Goal: Obtain resource: Download file/media

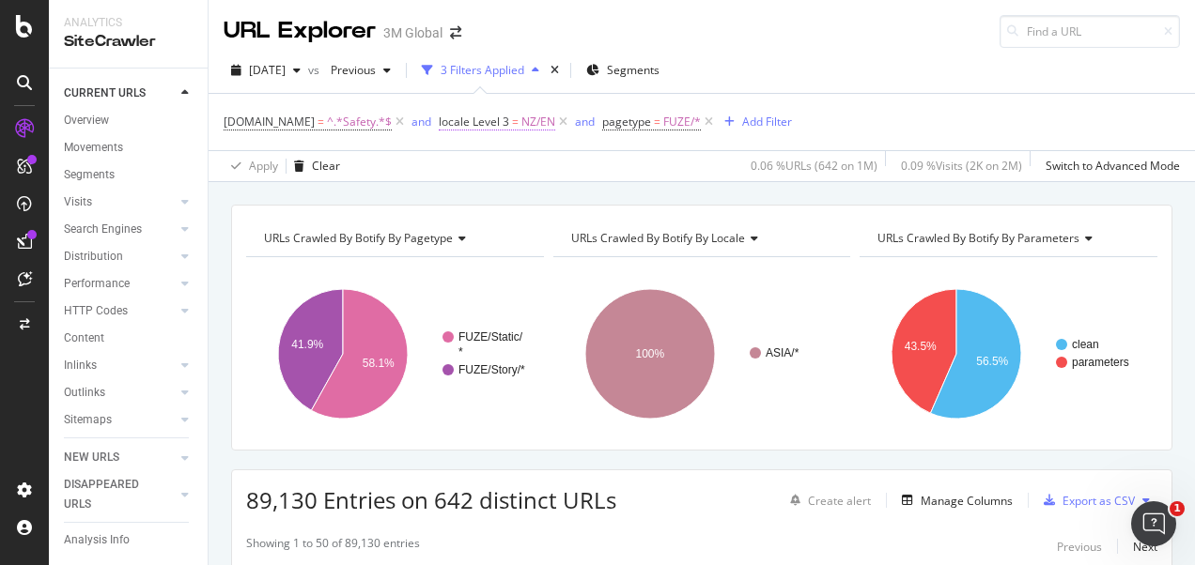
click at [472, 122] on span "locale Level 3" at bounding box center [474, 122] width 70 height 16
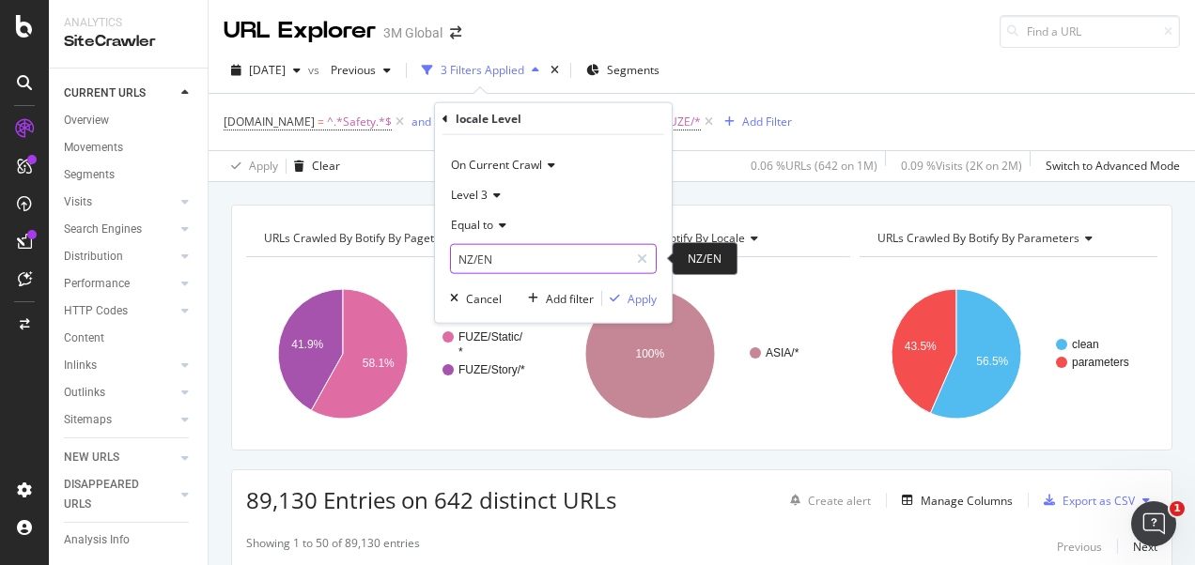
click at [523, 256] on input "NZ/EN" at bounding box center [540, 259] width 178 height 30
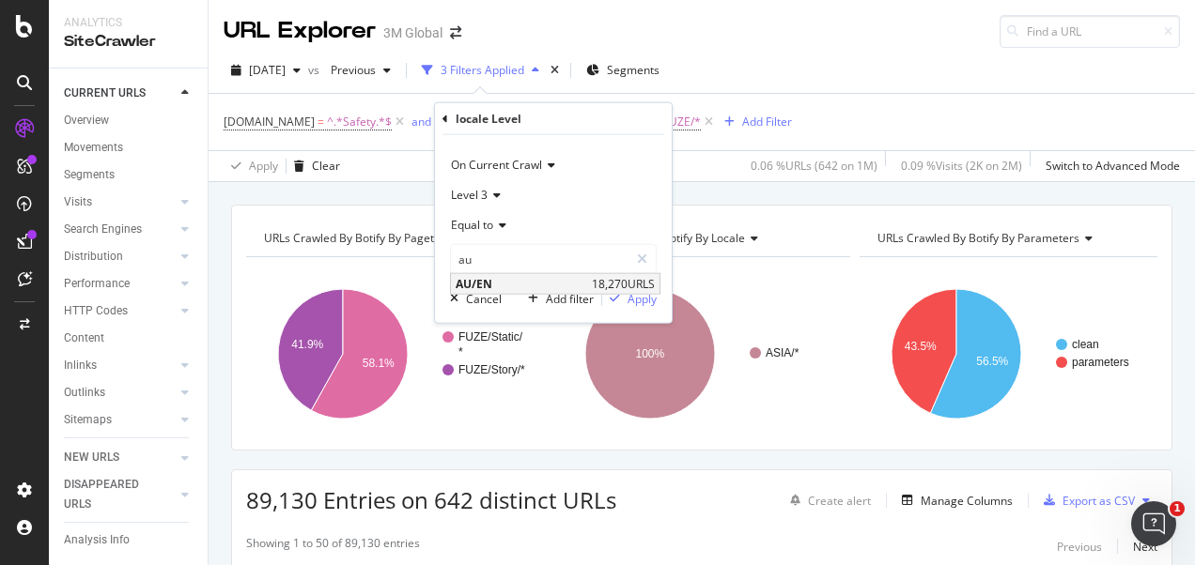
click at [544, 283] on span "AU/EN" at bounding box center [521, 284] width 131 height 16
type input "AU/EN"
click at [630, 296] on div "Apply" at bounding box center [641, 298] width 29 height 16
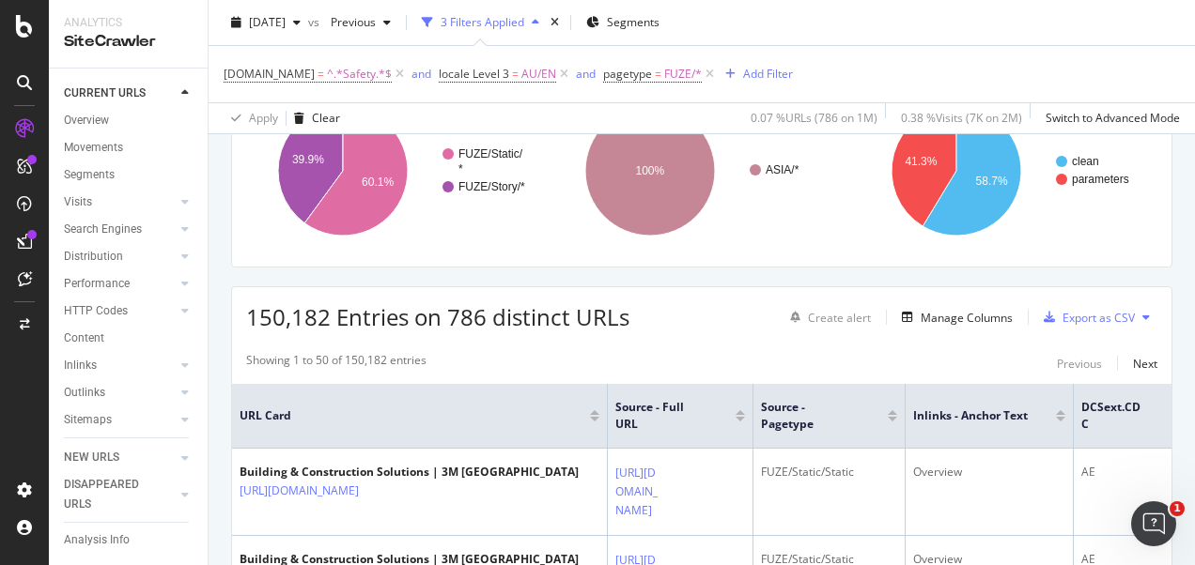
scroll to position [188, 0]
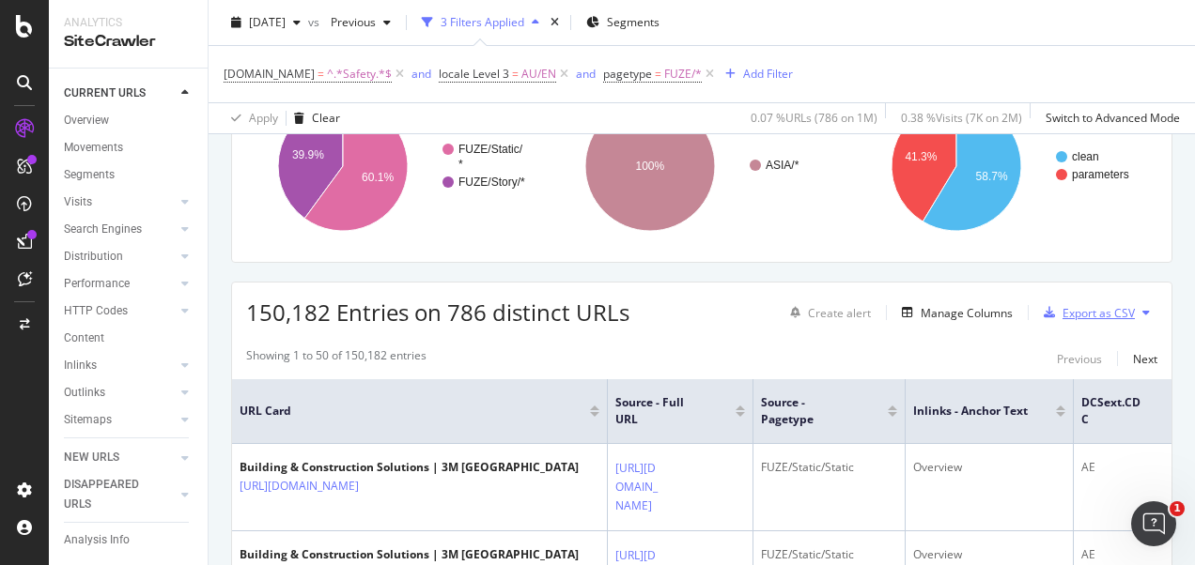
click at [1094, 305] on div "Export as CSV" at bounding box center [1098, 313] width 72 height 16
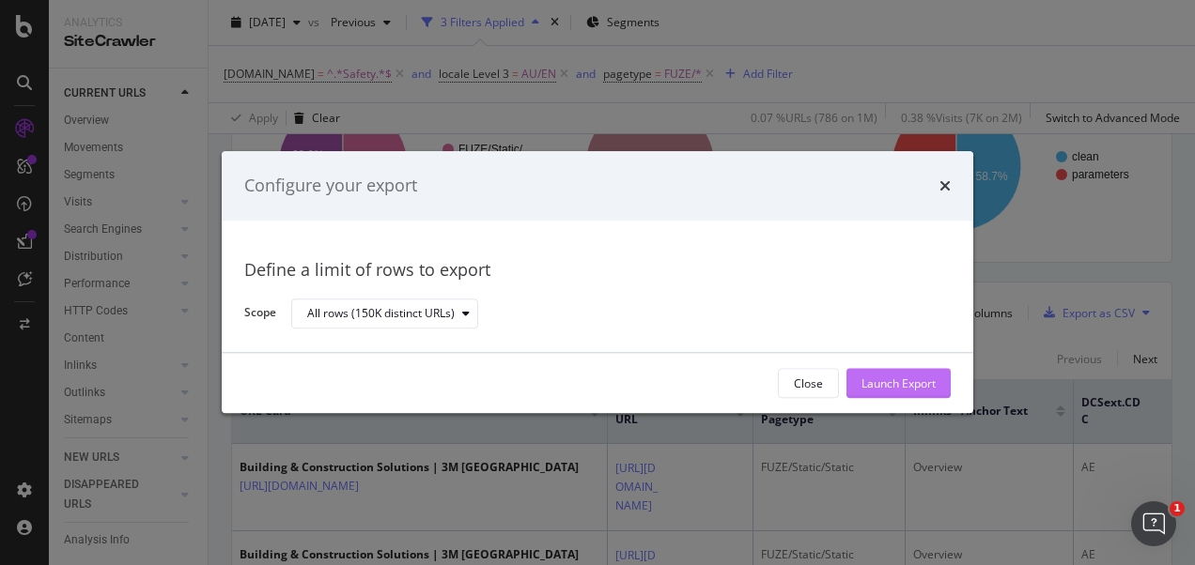
click at [902, 377] on div "Launch Export" at bounding box center [898, 384] width 74 height 16
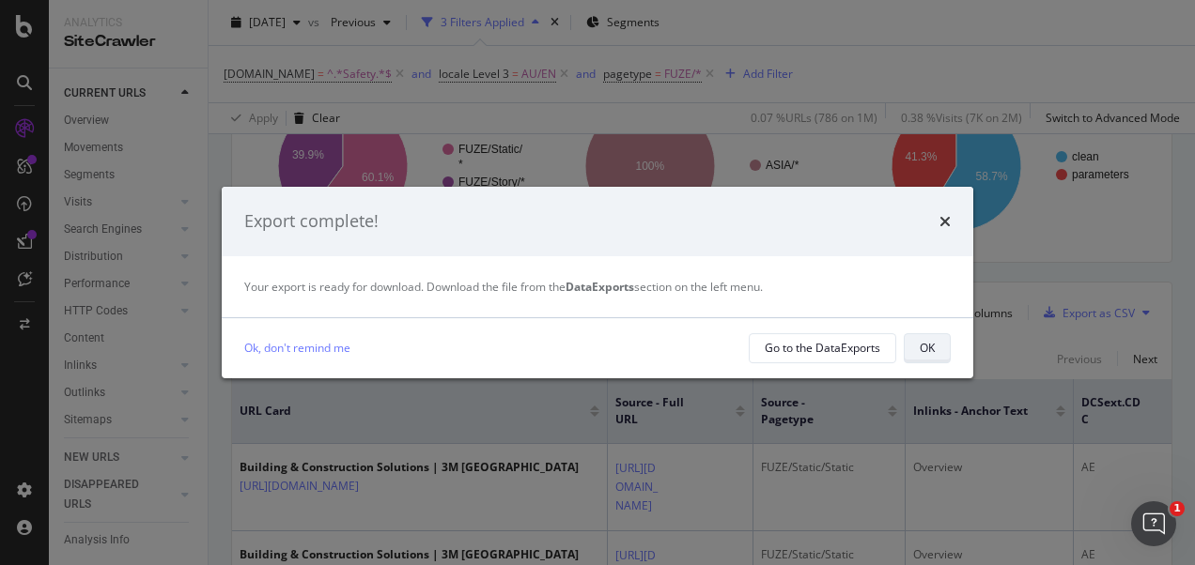
click at [936, 348] on button "OK" at bounding box center [927, 348] width 47 height 30
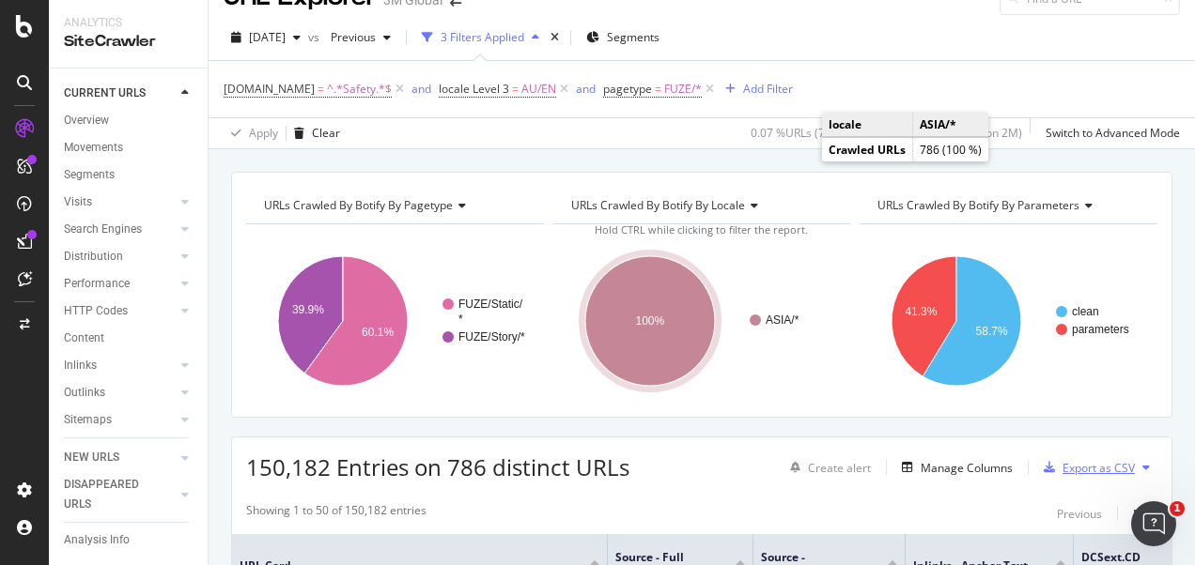
scroll to position [0, 0]
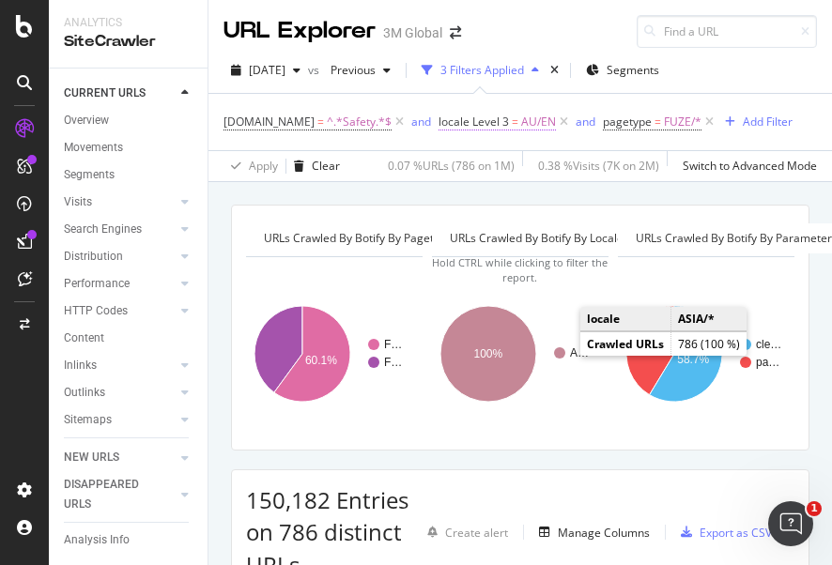
click at [505, 122] on span "locale Level 3 = AU/EN" at bounding box center [497, 122] width 117 height 17
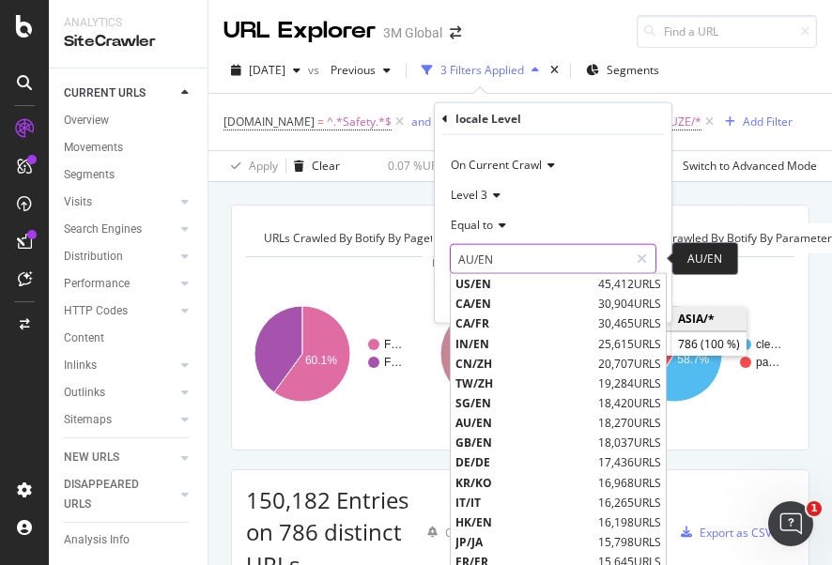
click at [511, 270] on input "AU/EN" at bounding box center [540, 259] width 178 height 30
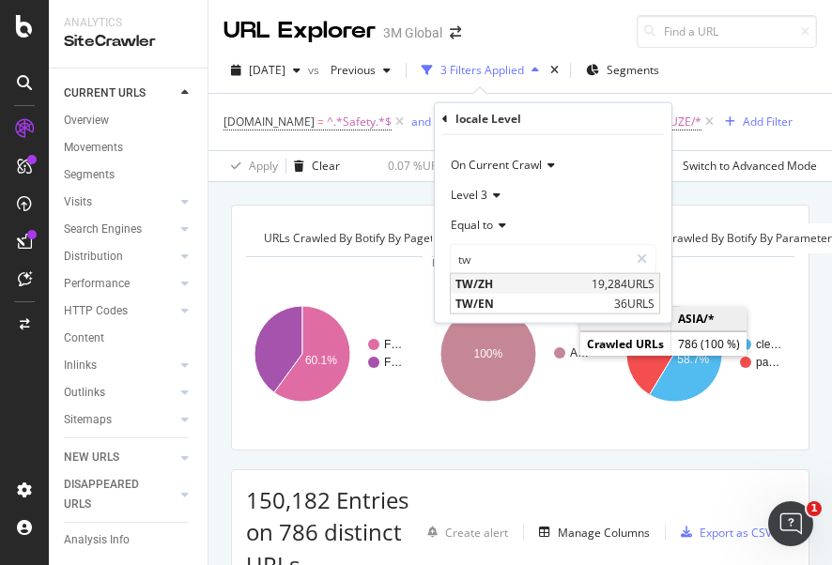
click at [489, 280] on span "TW/ZH" at bounding box center [521, 284] width 131 height 16
type input "TW/ZH"
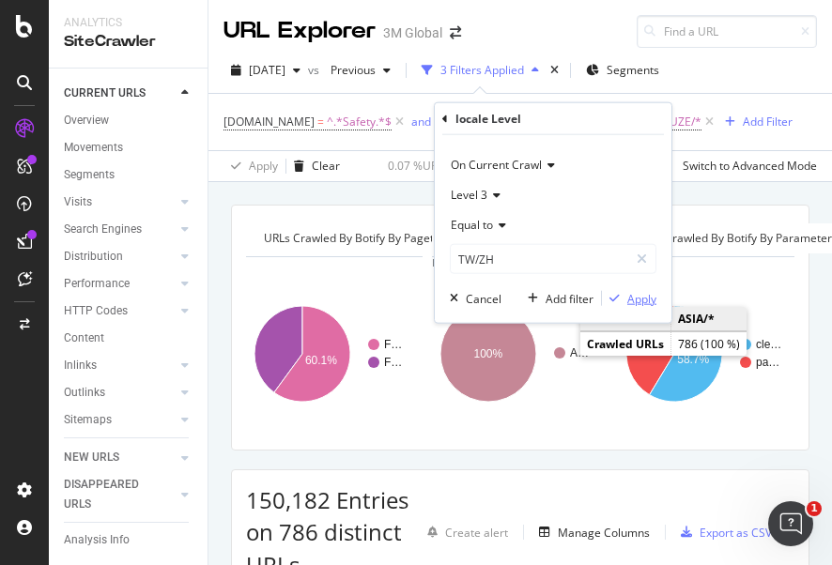
click at [633, 303] on div "Apply" at bounding box center [641, 298] width 29 height 16
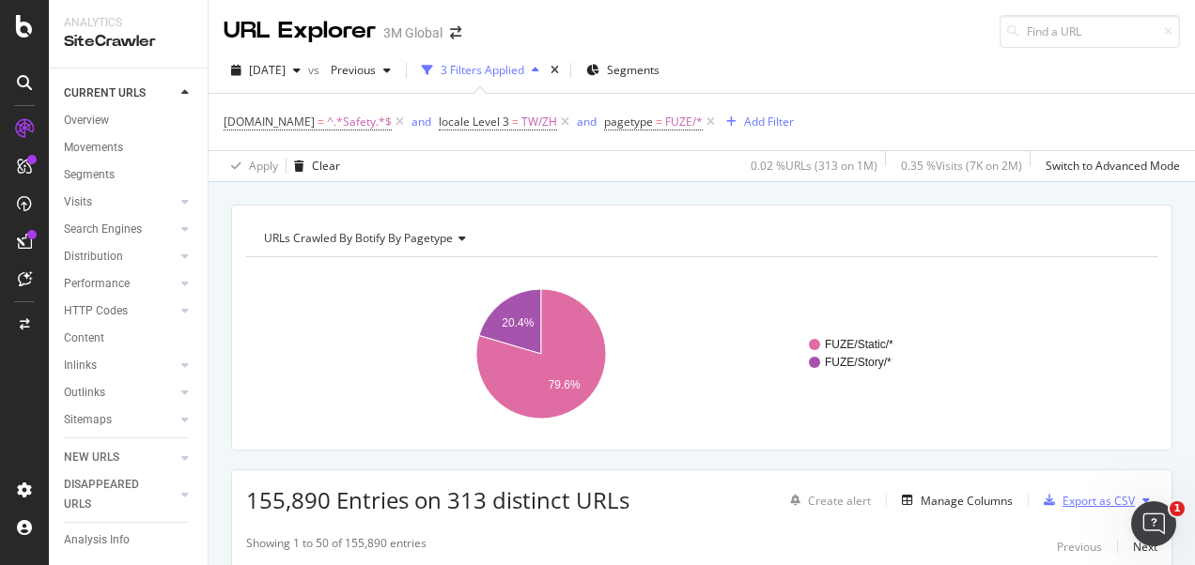
click at [1075, 498] on div "Export as CSV" at bounding box center [1098, 501] width 72 height 16
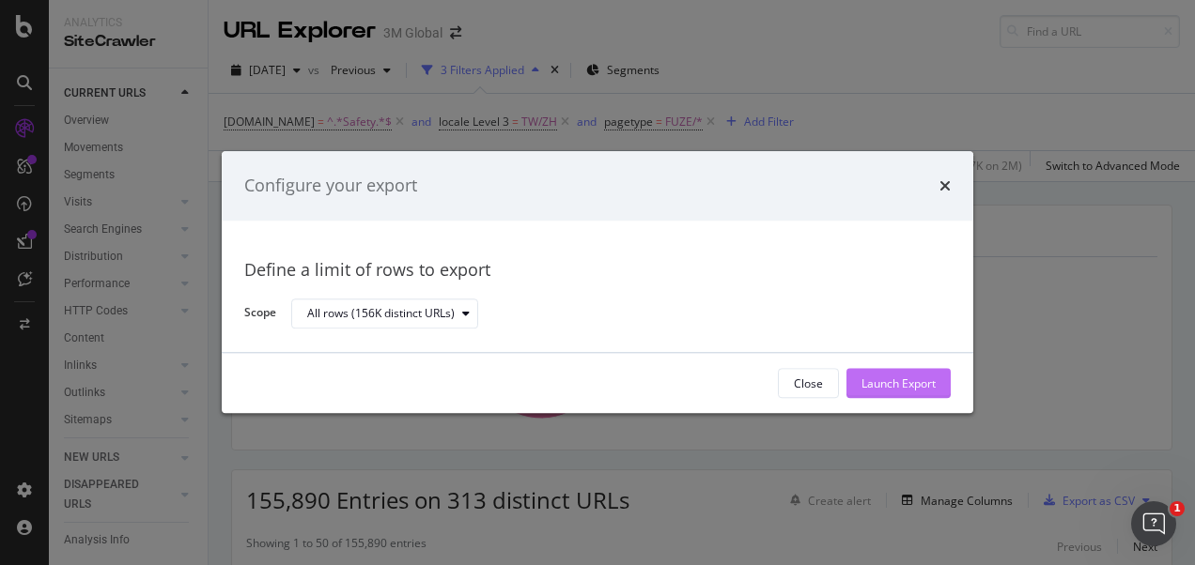
click at [881, 379] on div "Launch Export" at bounding box center [898, 384] width 74 height 16
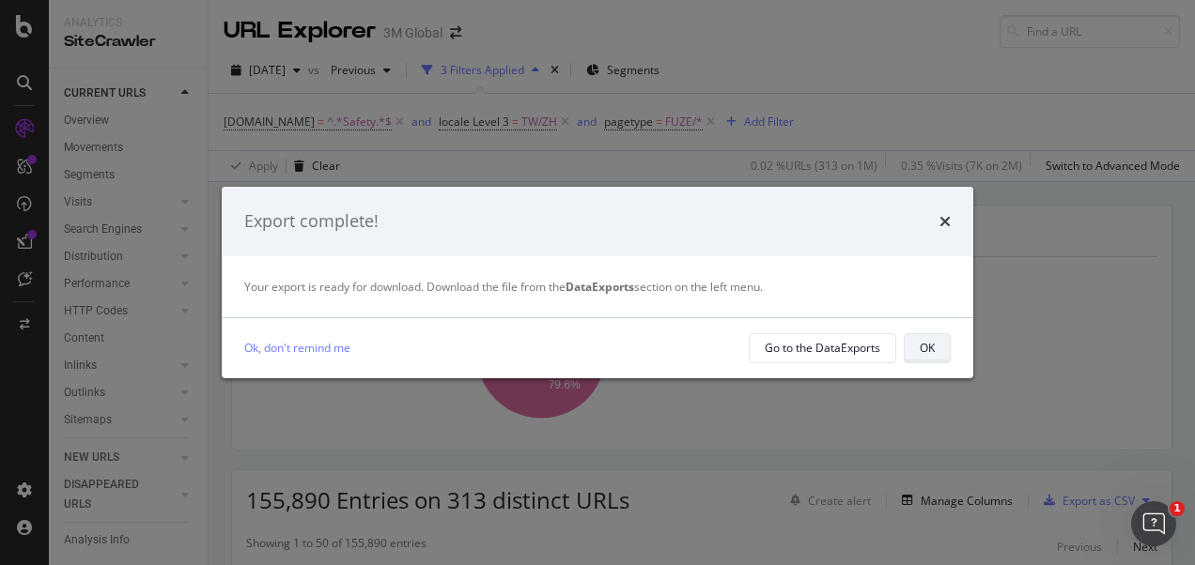
click at [943, 337] on button "OK" at bounding box center [927, 348] width 47 height 30
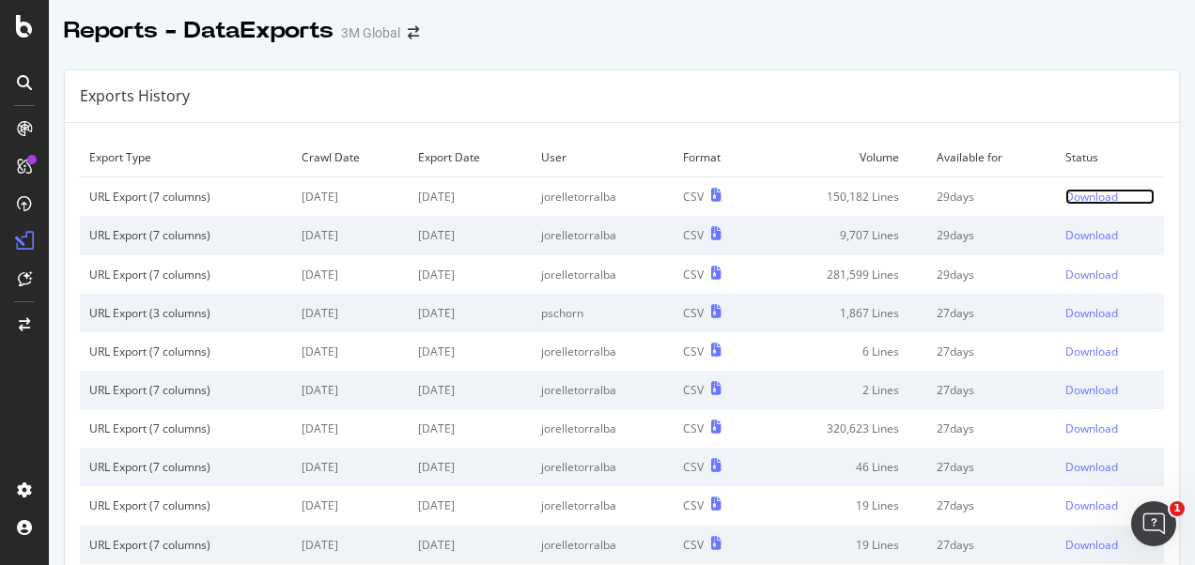
click at [1080, 193] on div "Download" at bounding box center [1091, 197] width 53 height 16
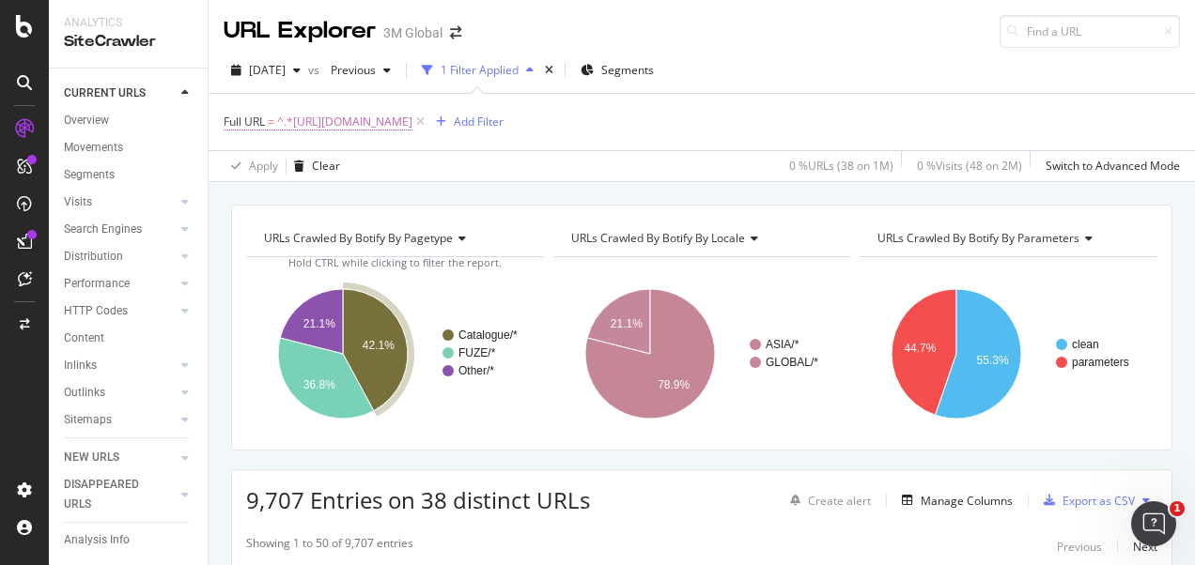
scroll to position [205, 0]
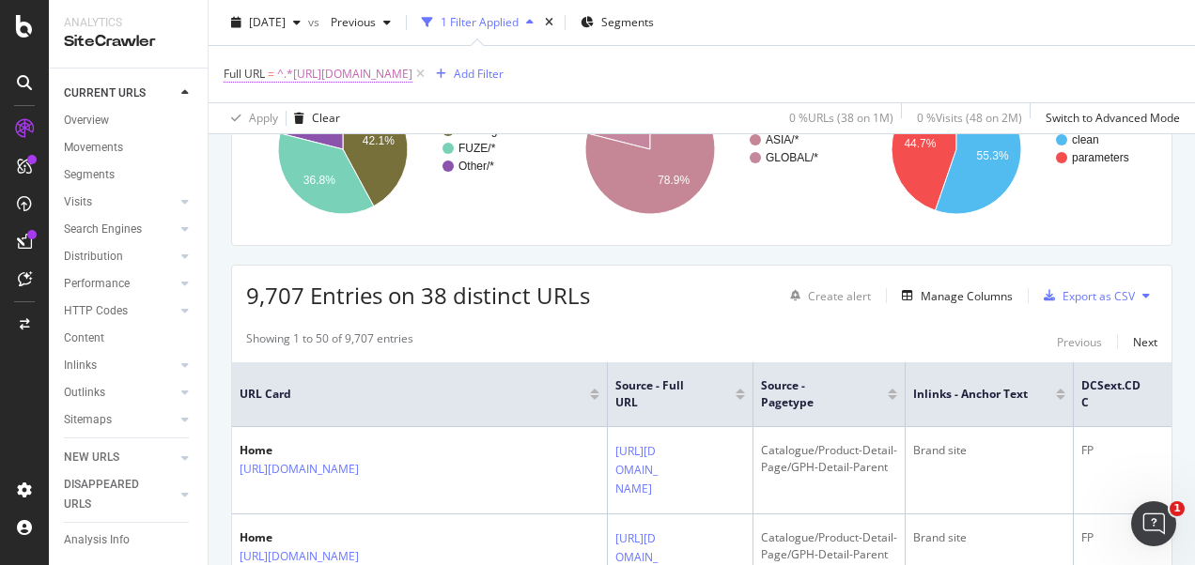
click at [412, 78] on span "^.*https://www.futuro.3mphilippines.com.ph/.*$" at bounding box center [344, 74] width 135 height 26
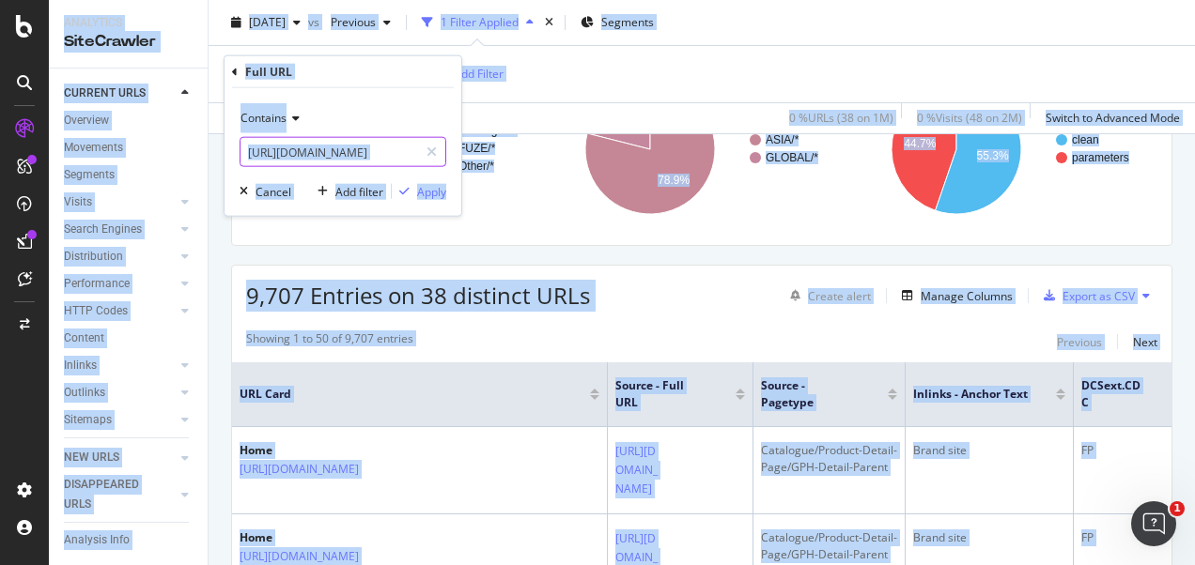
click at [431, 150] on icon at bounding box center [431, 152] width 10 height 13
click at [402, 153] on input "text" at bounding box center [342, 152] width 205 height 30
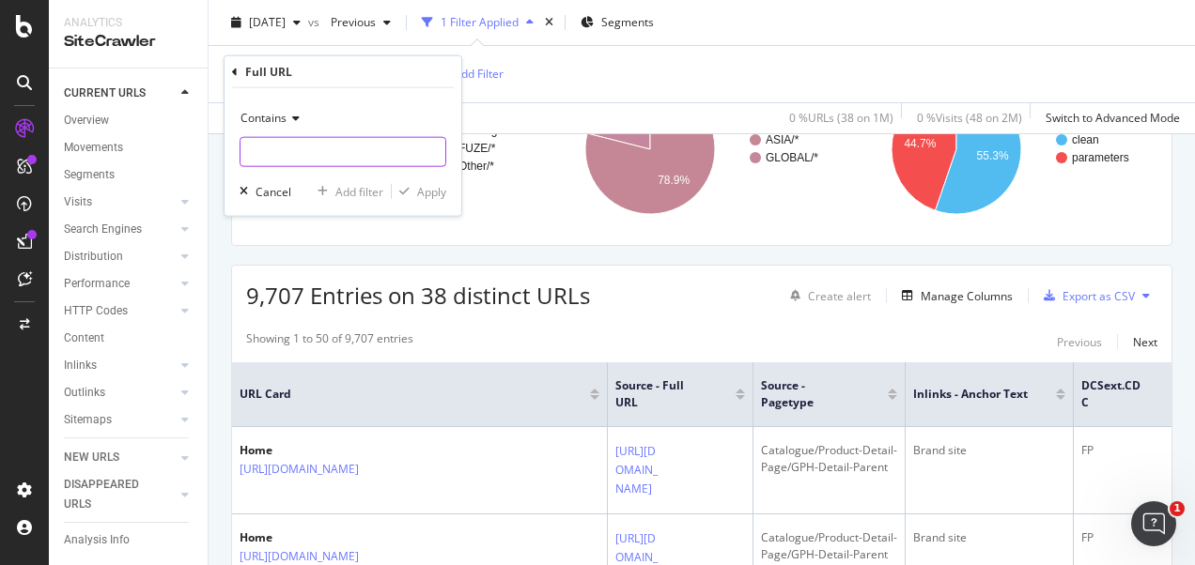
paste input "https://www.3m.com.my/3M/en_MY/oem-tier-my/"
type input "https://www.3m.com.my/3M/en_MY/oem-tier-my/"
click at [418, 192] on div "Apply" at bounding box center [431, 191] width 29 height 16
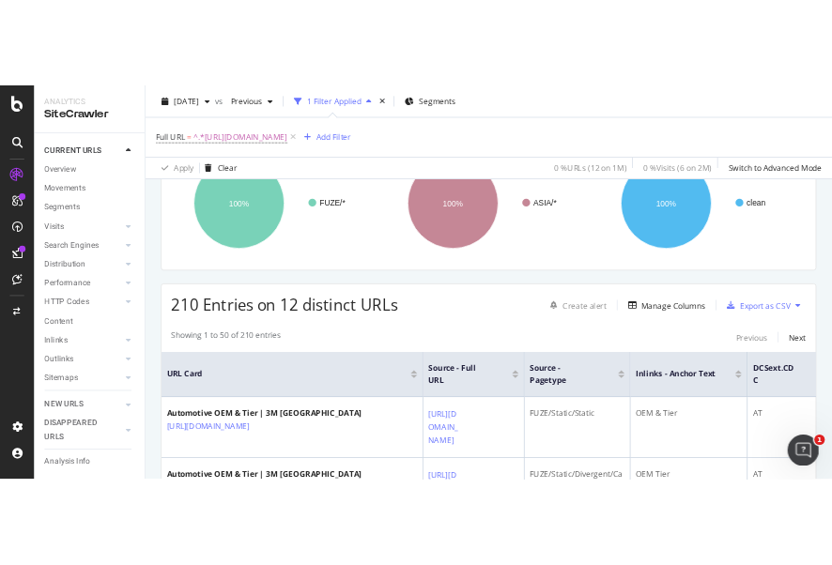
scroll to position [188, 0]
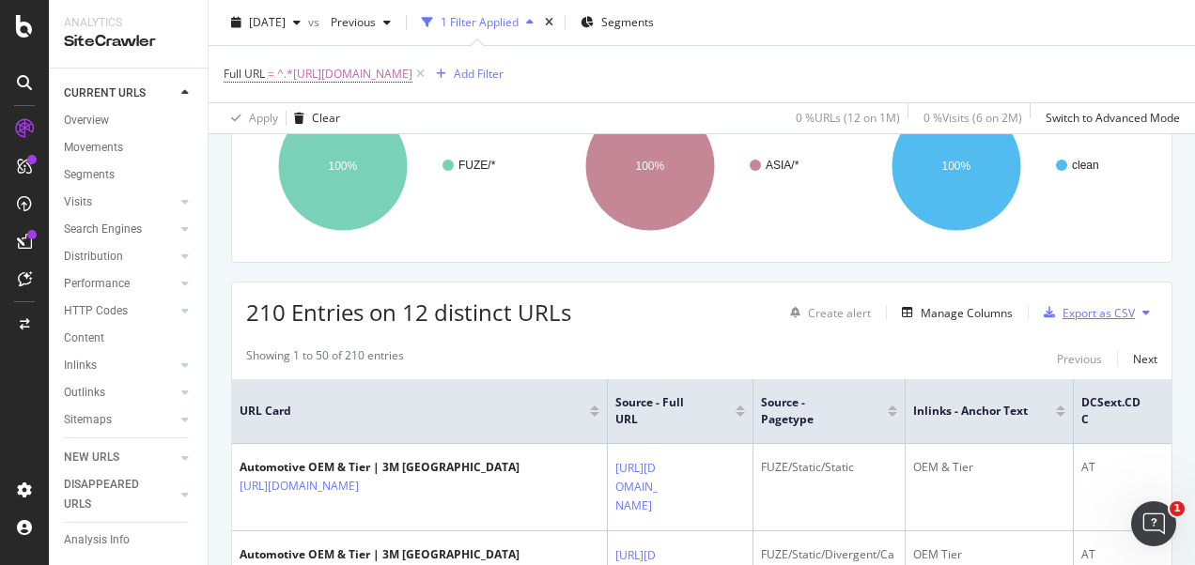
click at [1078, 311] on div "Export as CSV" at bounding box center [1098, 313] width 72 height 16
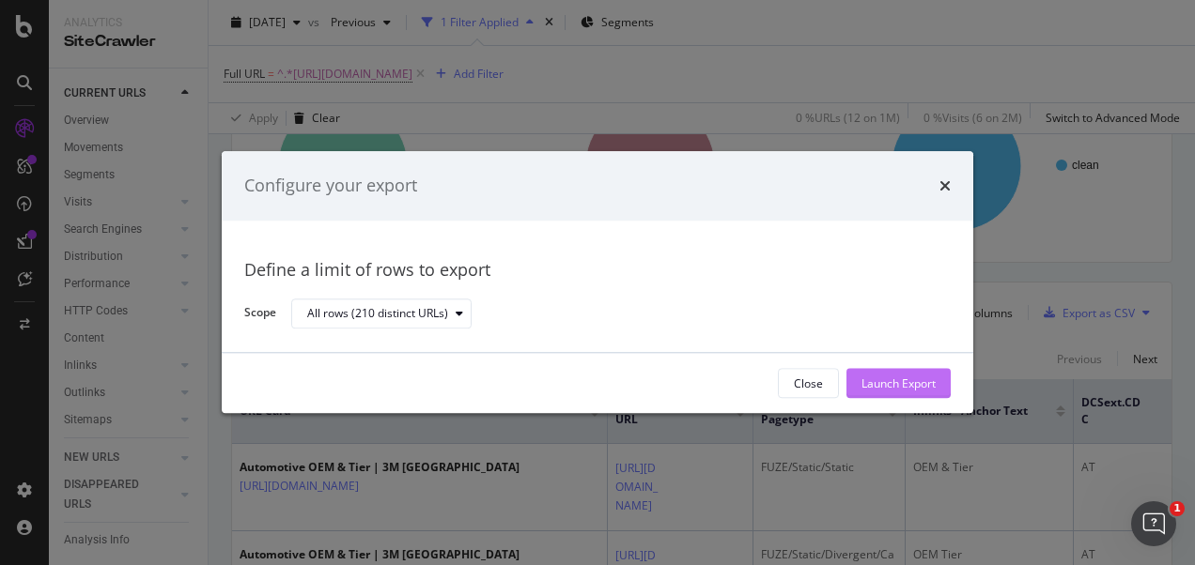
click at [934, 382] on div "Launch Export" at bounding box center [898, 384] width 74 height 16
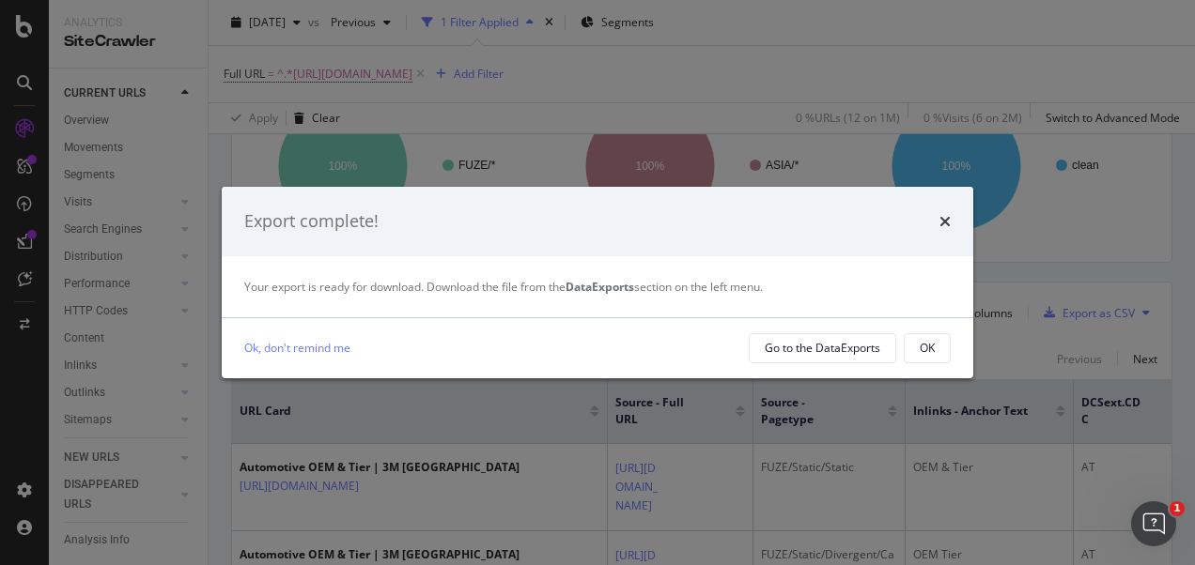
click at [922, 349] on div "OK" at bounding box center [927, 348] width 15 height 16
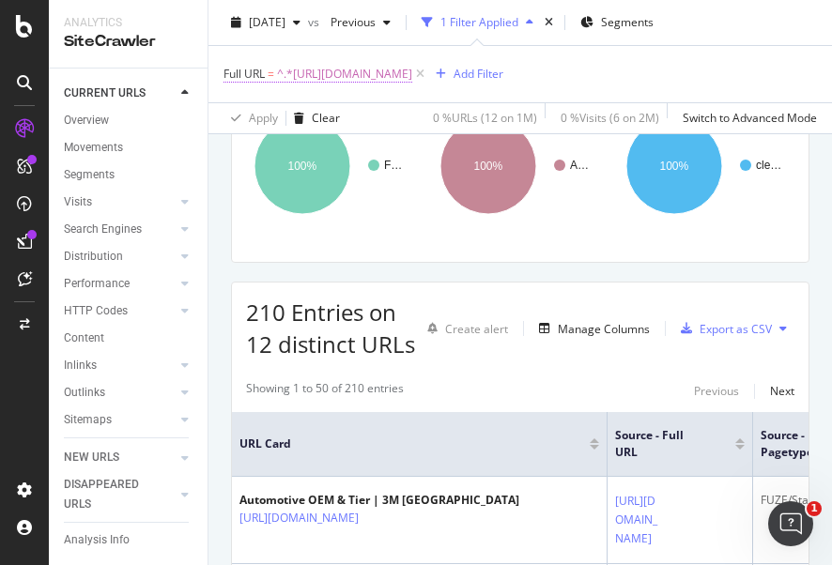
click at [412, 75] on span "^.*https://www.3m.com.my/3M/en_MY/oem-tier-my/.*$" at bounding box center [344, 74] width 135 height 26
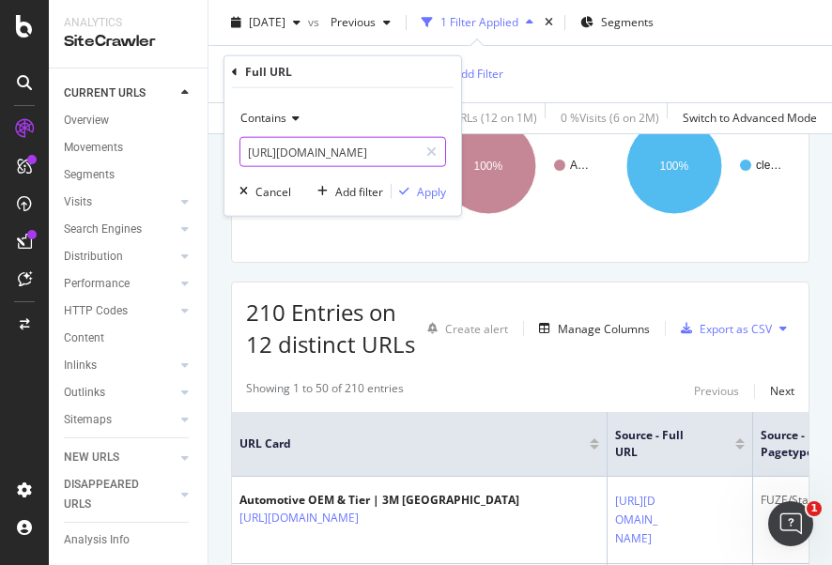
drag, startPoint x: 438, startPoint y: 151, endPoint x: 399, endPoint y: 148, distance: 38.6
click at [436, 151] on div at bounding box center [431, 152] width 27 height 30
click at [381, 148] on input "text" at bounding box center [342, 152] width 205 height 30
paste input "https://www.3mphilippines.com.ph/3M/en_PH/oem-tier-ph/"
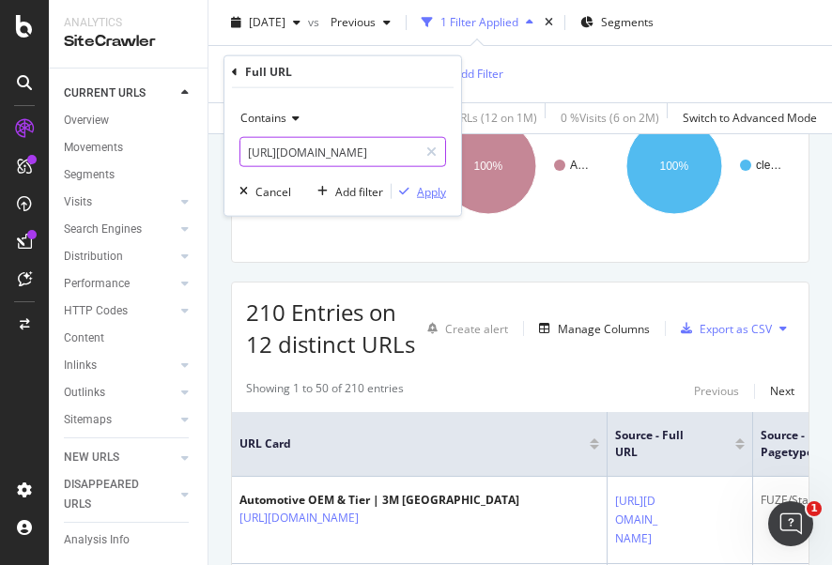
type input "https://www.3mphilippines.com.ph/3M/en_PH/oem-tier-ph/"
click at [425, 188] on div "Apply" at bounding box center [431, 191] width 29 height 16
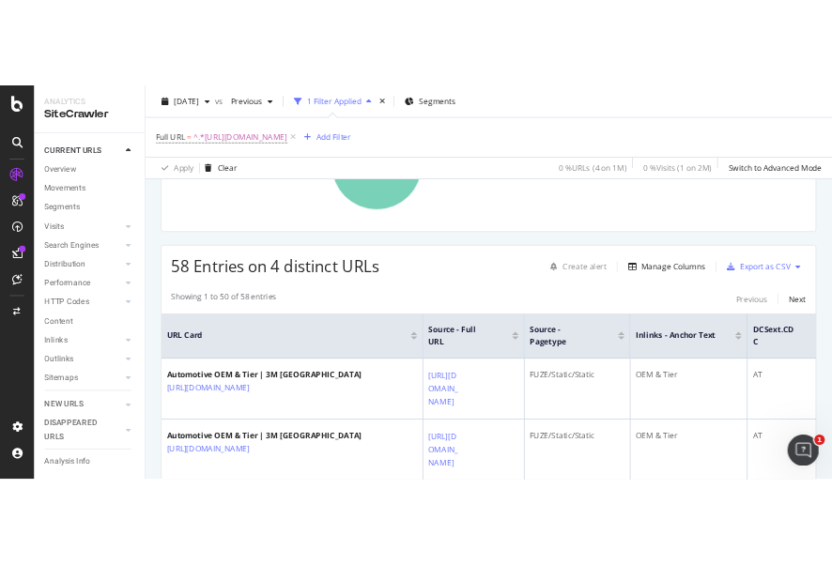
scroll to position [282, 0]
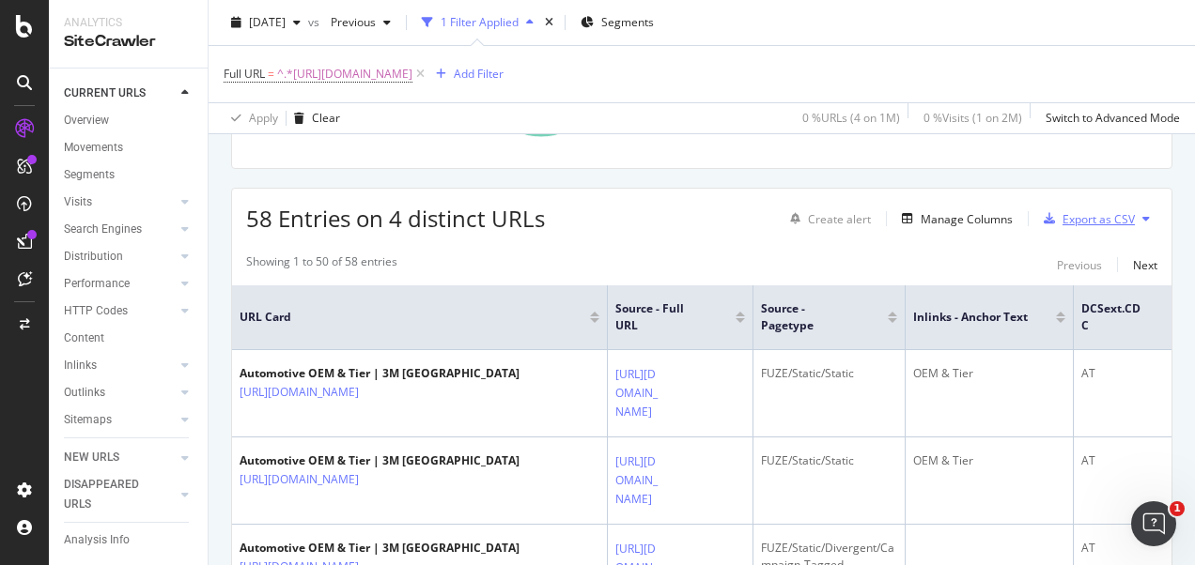
click at [1087, 222] on div "Export as CSV" at bounding box center [1098, 219] width 72 height 16
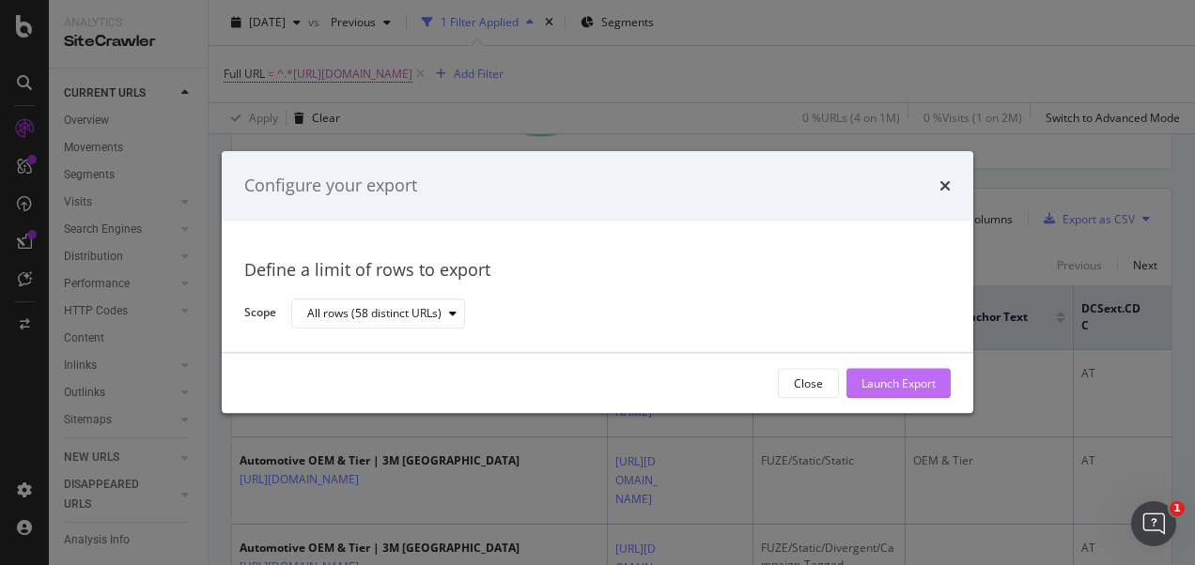
click at [904, 381] on div "Launch Export" at bounding box center [898, 384] width 74 height 16
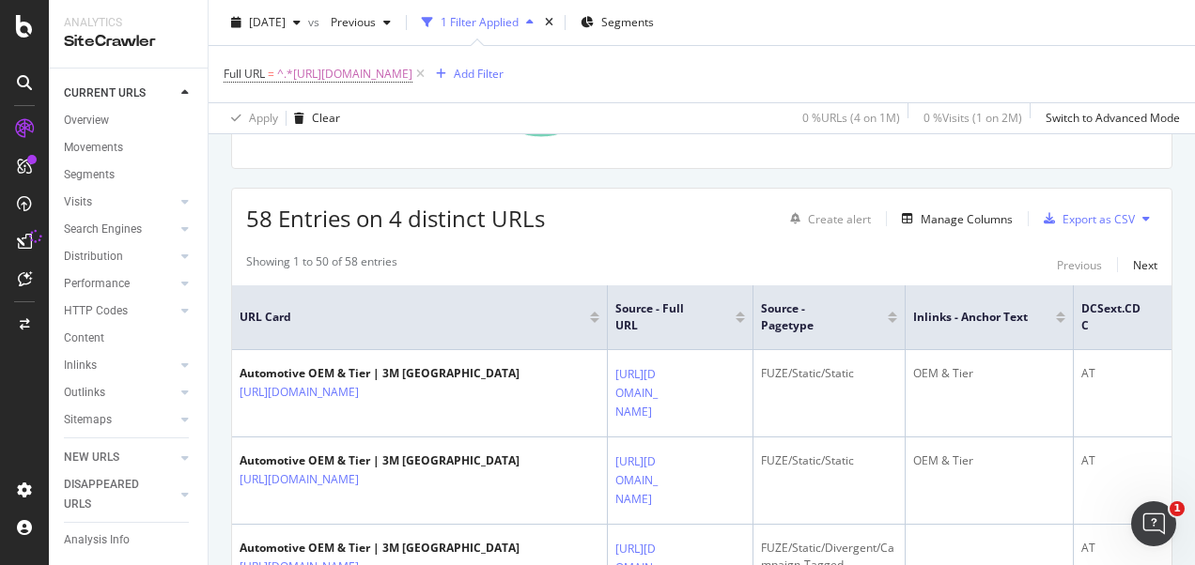
click at [588, 189] on div "58 Entries on 4 distinct URLs Create alert Manage Columns Export as CSV" at bounding box center [701, 212] width 939 height 46
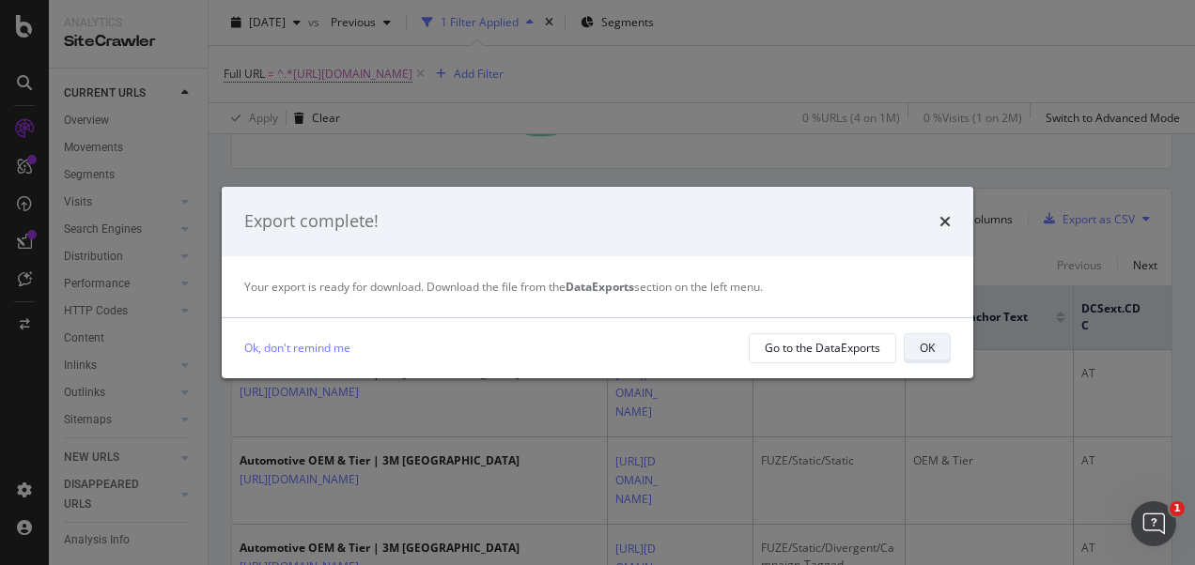
click at [929, 340] on div "OK" at bounding box center [927, 348] width 15 height 16
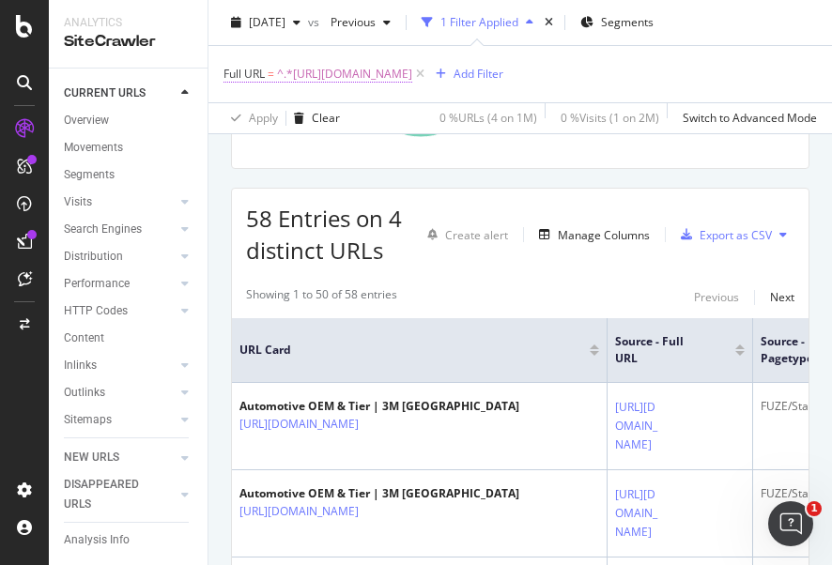
click at [394, 78] on span "^.*https://www.3mphilippines.com.ph/3M/en_PH/oem-tier-ph/.*$" at bounding box center [344, 74] width 135 height 26
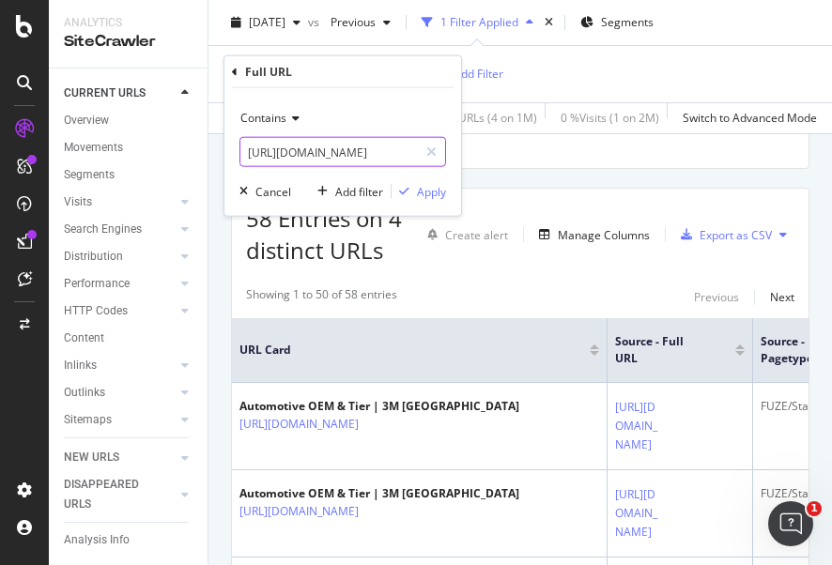
drag, startPoint x: 432, startPoint y: 154, endPoint x: 396, endPoint y: 151, distance: 35.8
click at [431, 154] on icon at bounding box center [431, 152] width 10 height 13
click at [393, 151] on input "text" at bounding box center [342, 152] width 205 height 30
paste input "https://www.3m.com.tw/3M/zh_TW/p/d/v000243119/"
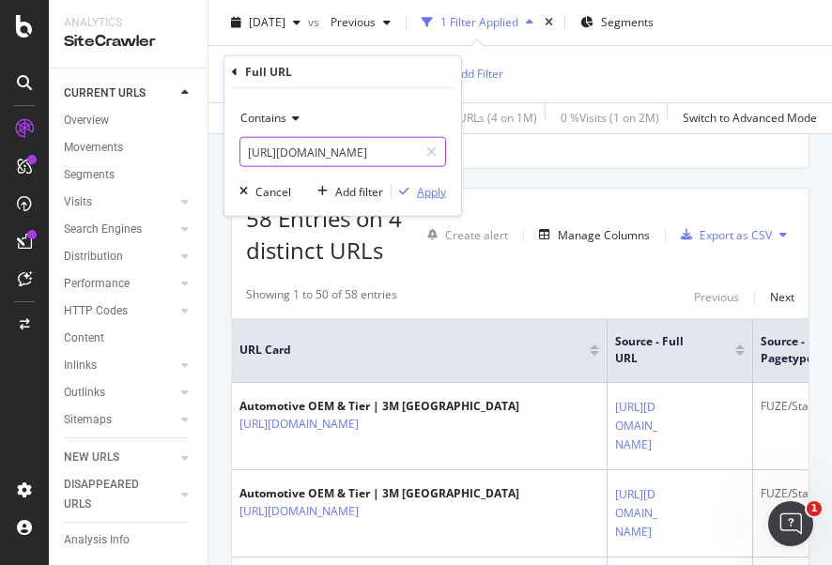
type input "https://www.3m.com.tw/3M/zh_TW/p/d/v000243119/"
click at [431, 189] on div "Apply" at bounding box center [431, 191] width 29 height 16
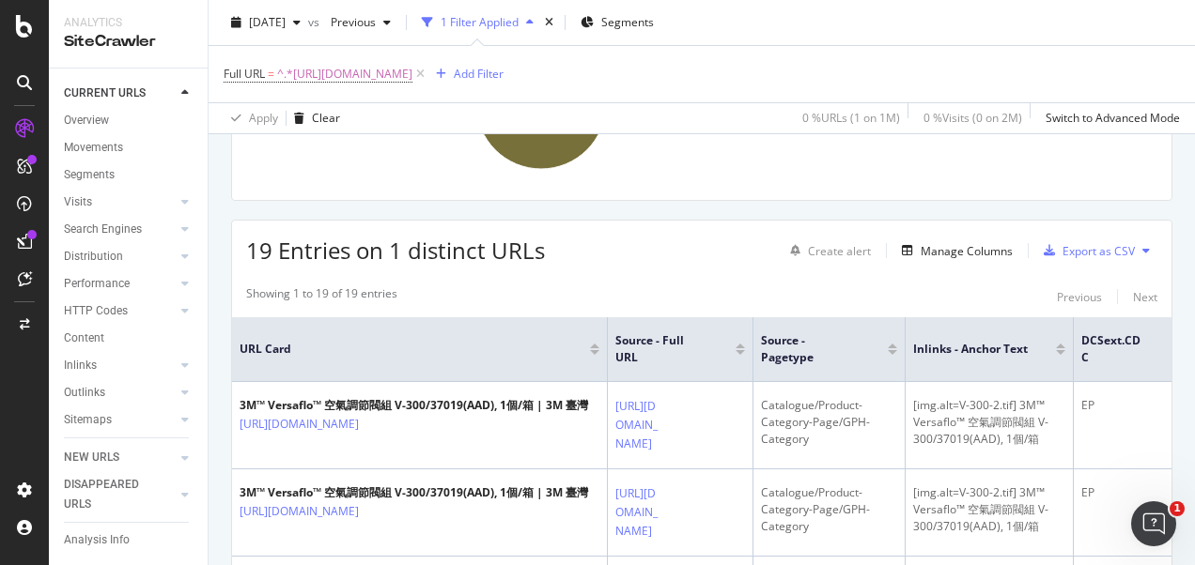
scroll to position [282, 0]
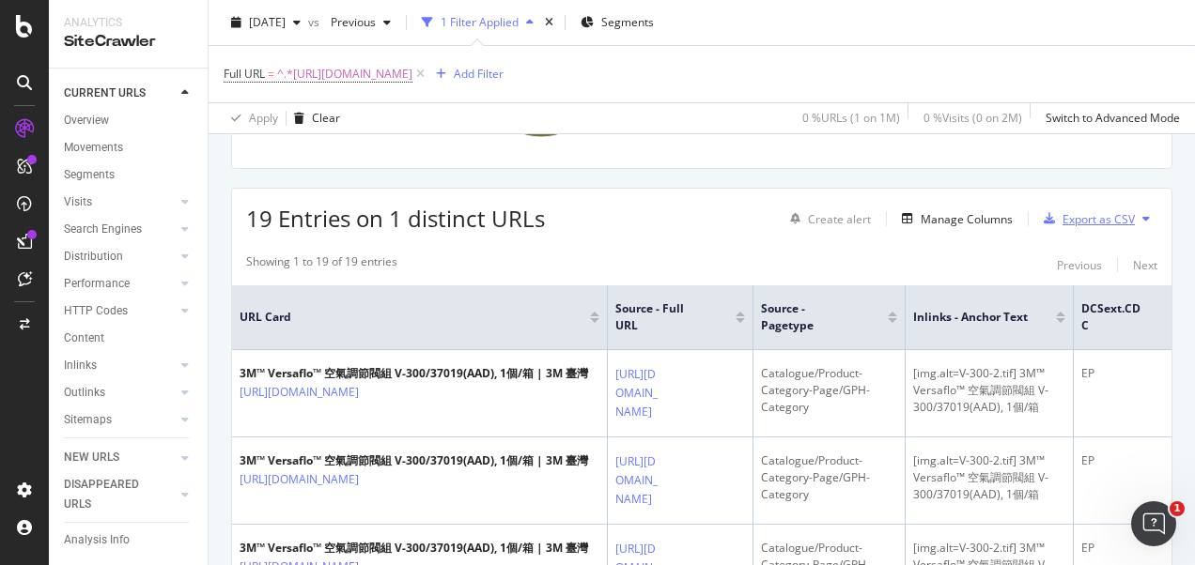
click at [1091, 220] on div "Export as CSV" at bounding box center [1098, 219] width 72 height 16
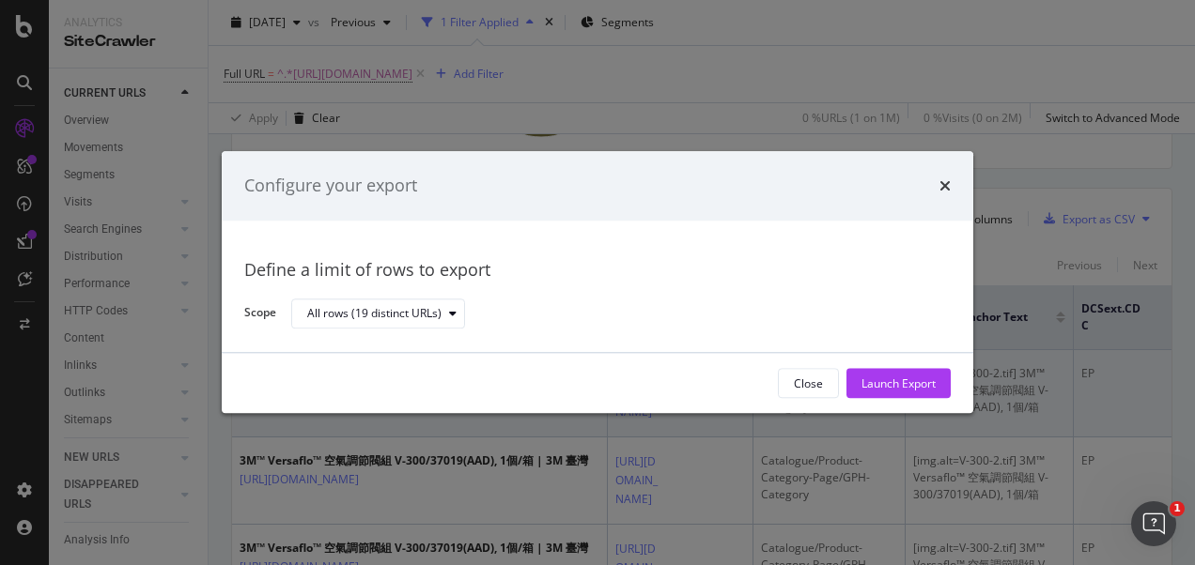
click at [872, 381] on div "Launch Export" at bounding box center [898, 384] width 74 height 16
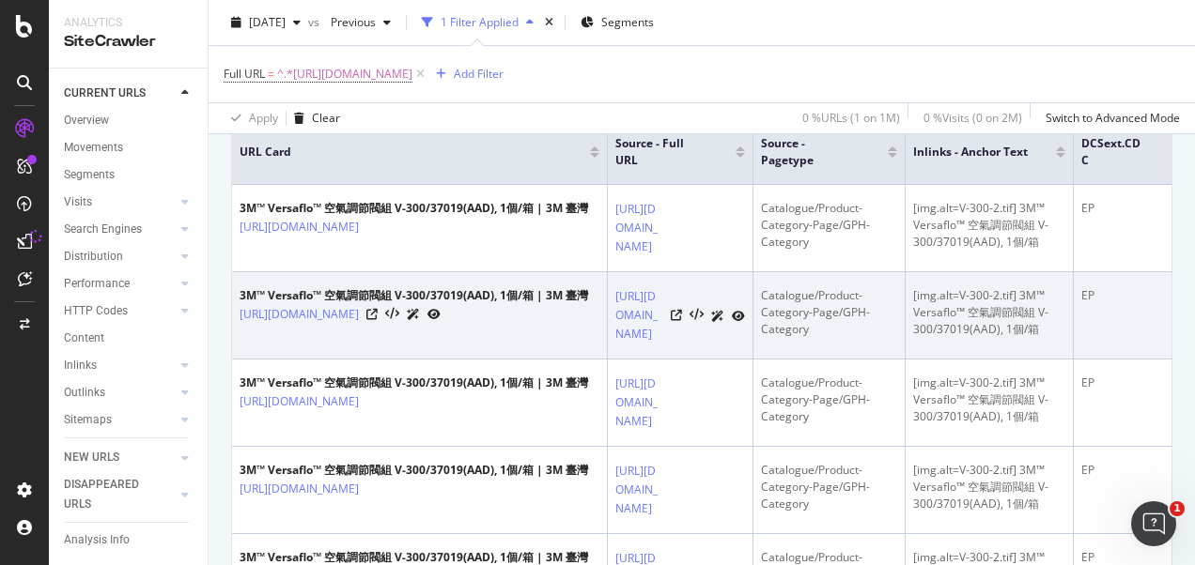
scroll to position [0, 0]
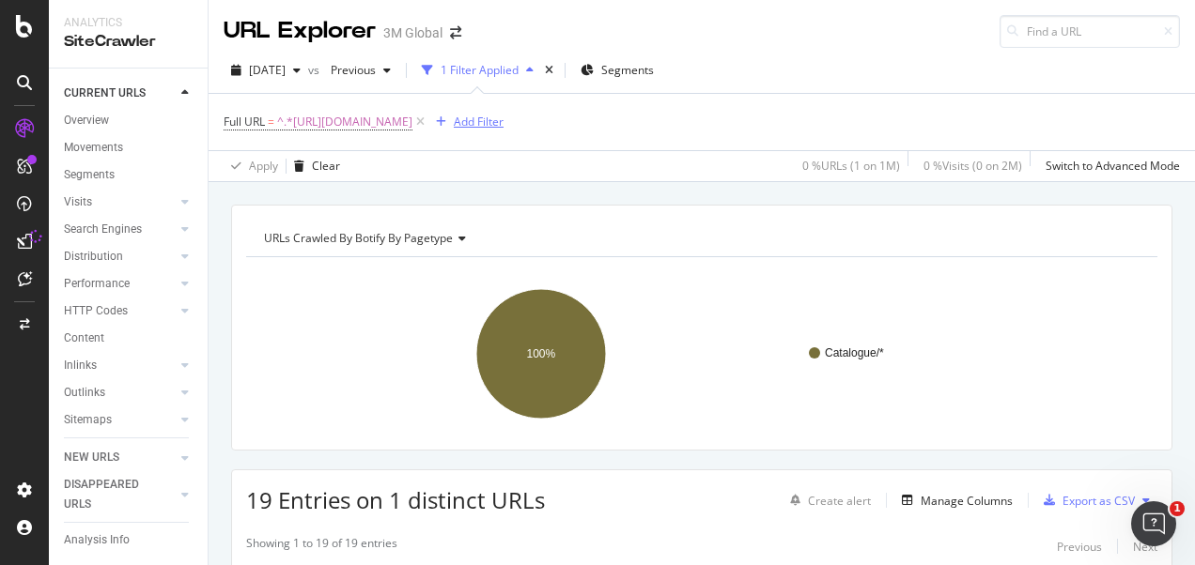
click at [503, 128] on div "Add Filter" at bounding box center [479, 122] width 50 height 16
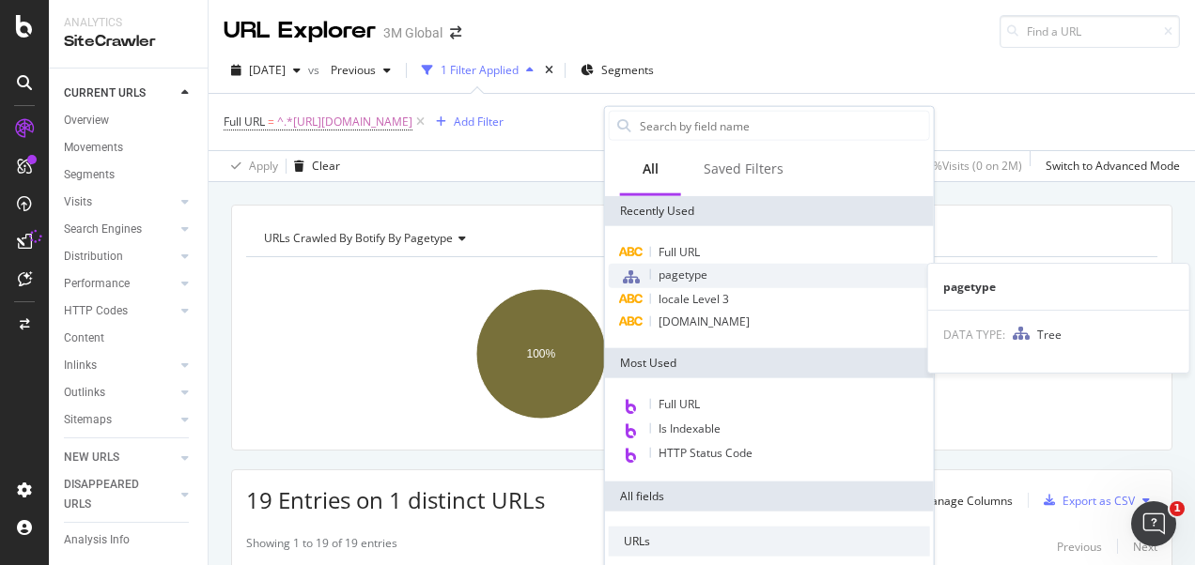
click at [707, 269] on div "pagetype" at bounding box center [769, 276] width 321 height 24
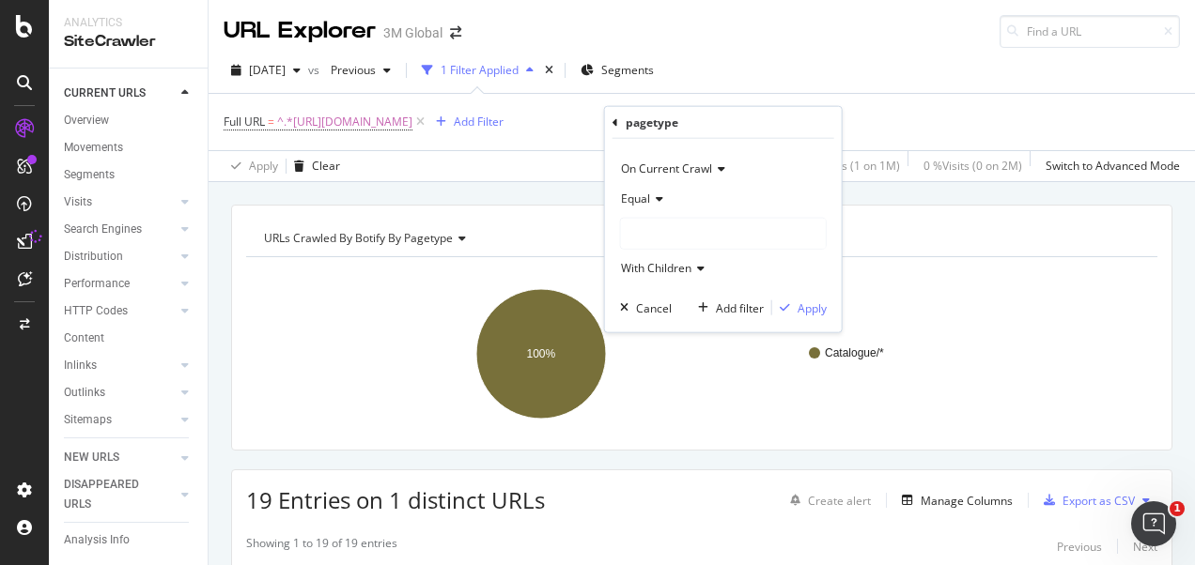
click at [705, 233] on div at bounding box center [723, 234] width 205 height 30
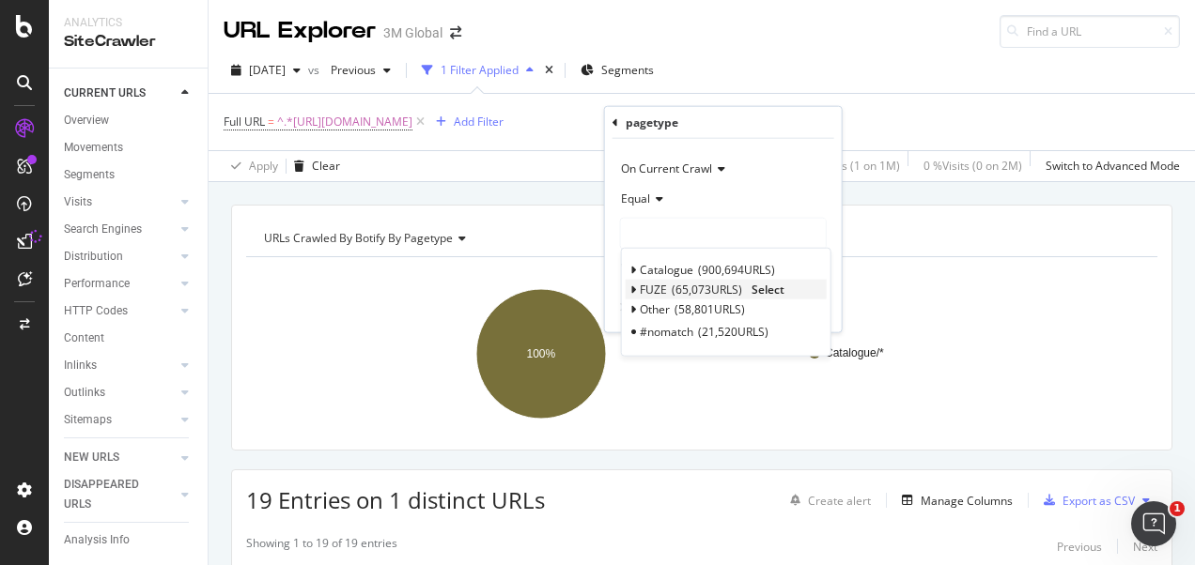
click at [667, 285] on div "FUZE 65,073 URLS" at bounding box center [691, 290] width 102 height 16
click at [776, 284] on span "Select" at bounding box center [767, 290] width 33 height 16
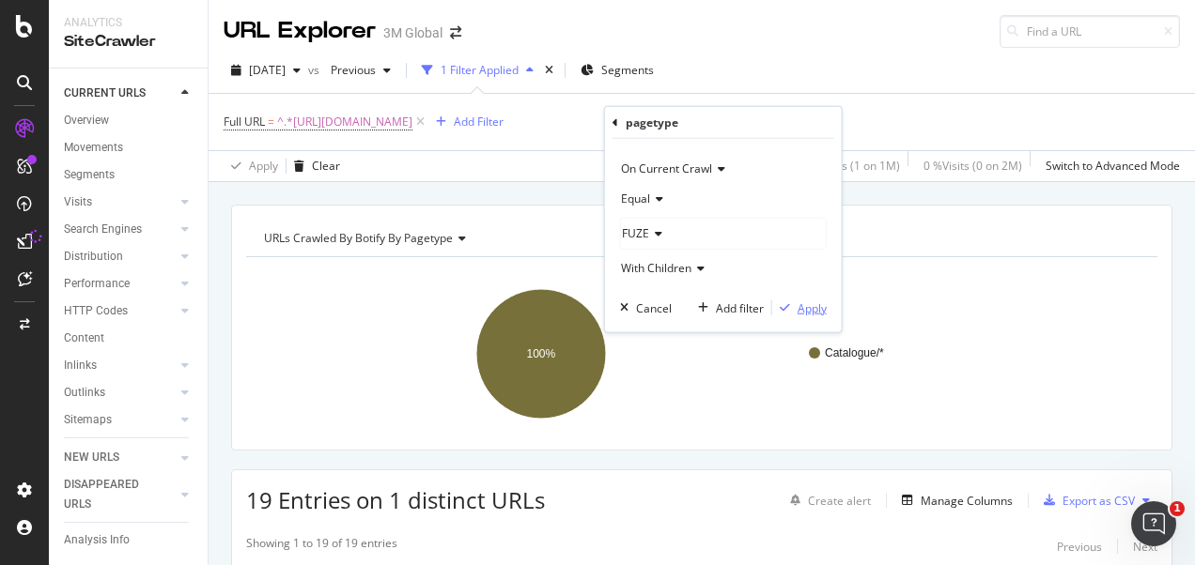
click at [819, 307] on div "Apply" at bounding box center [811, 308] width 29 height 16
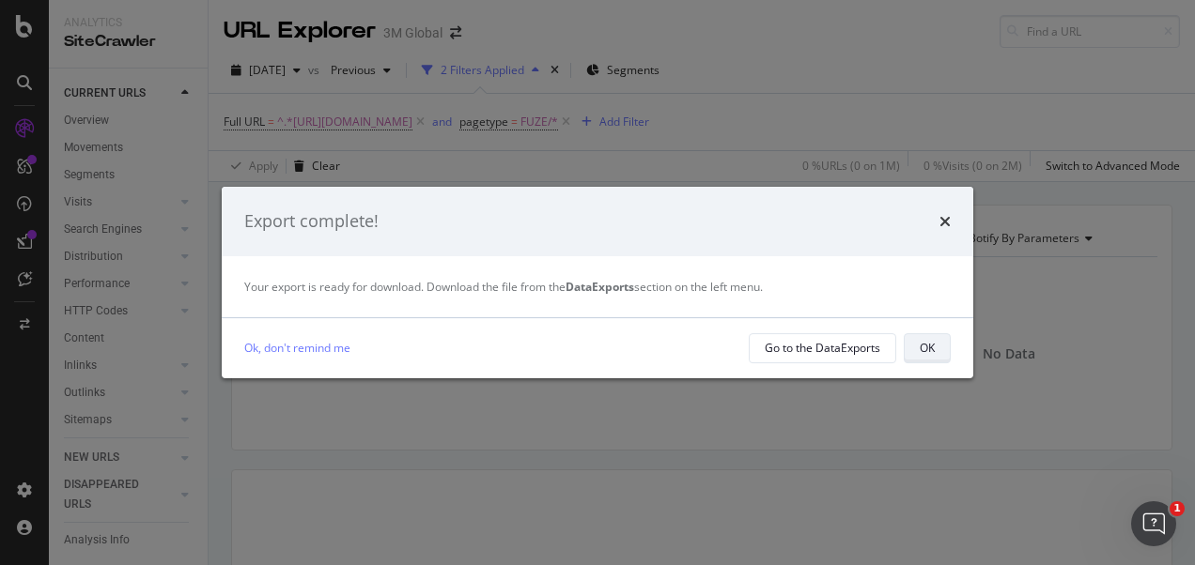
click at [932, 348] on div "OK" at bounding box center [927, 348] width 15 height 16
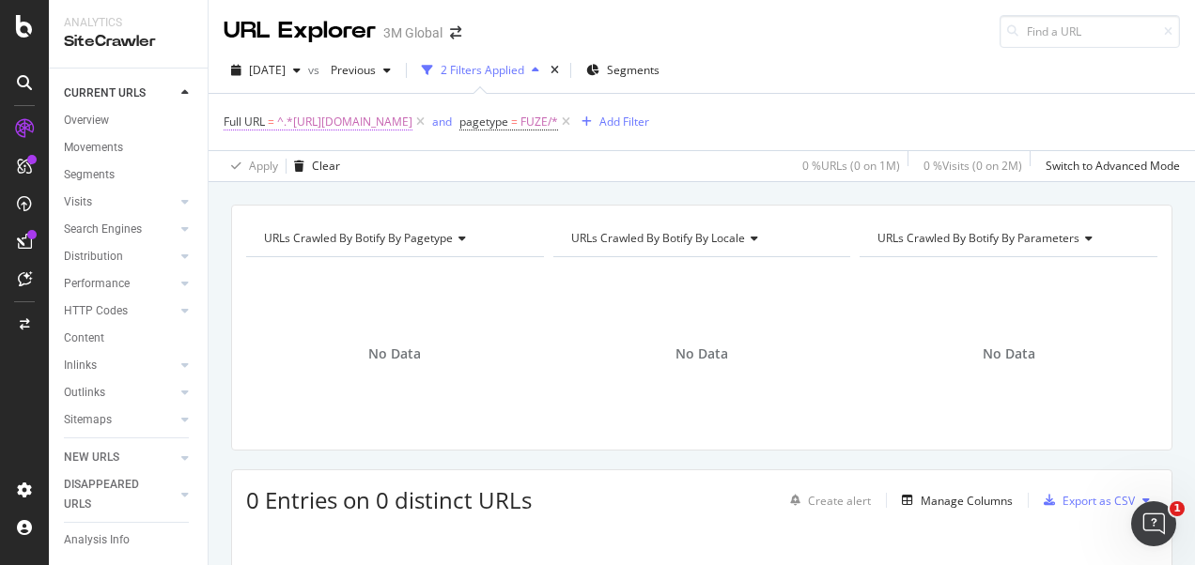
click at [412, 114] on span "^.*https://www.3m.com.tw/3M/zh_TW/p/d/v000243119/.*$" at bounding box center [344, 122] width 135 height 26
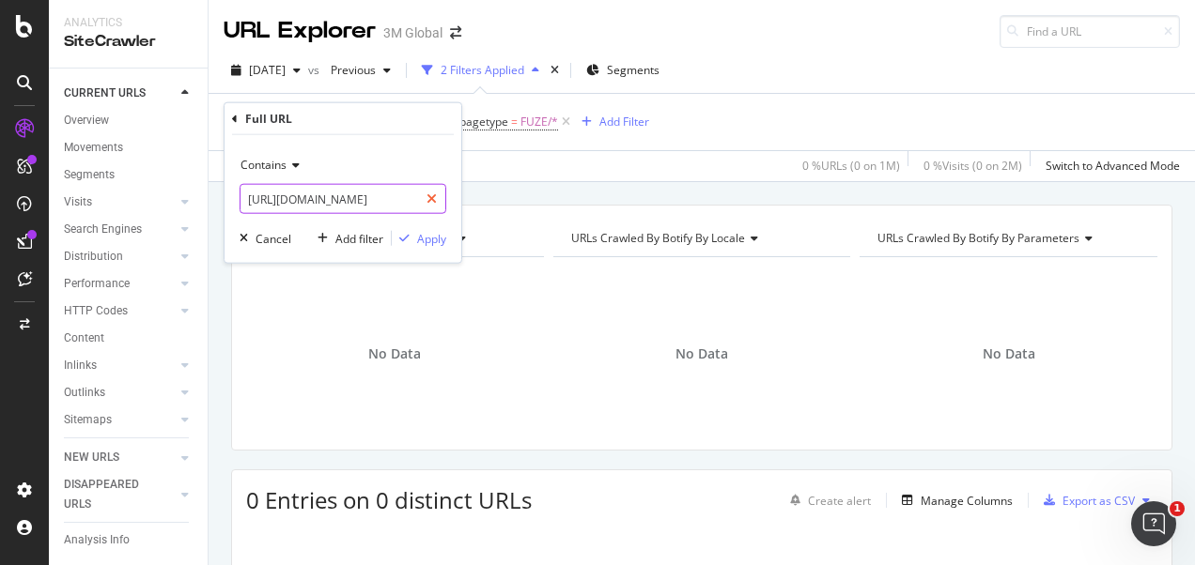
click at [425, 207] on div at bounding box center [431, 199] width 27 height 30
click at [394, 205] on input "text" at bounding box center [342, 199] width 205 height 30
paste input "https://www.3m.com.tw/3M/zh_TW/p/dc/v000243119/"
type input "https://www.3m.com.tw/3M/zh_TW/p/dc/v000243119/"
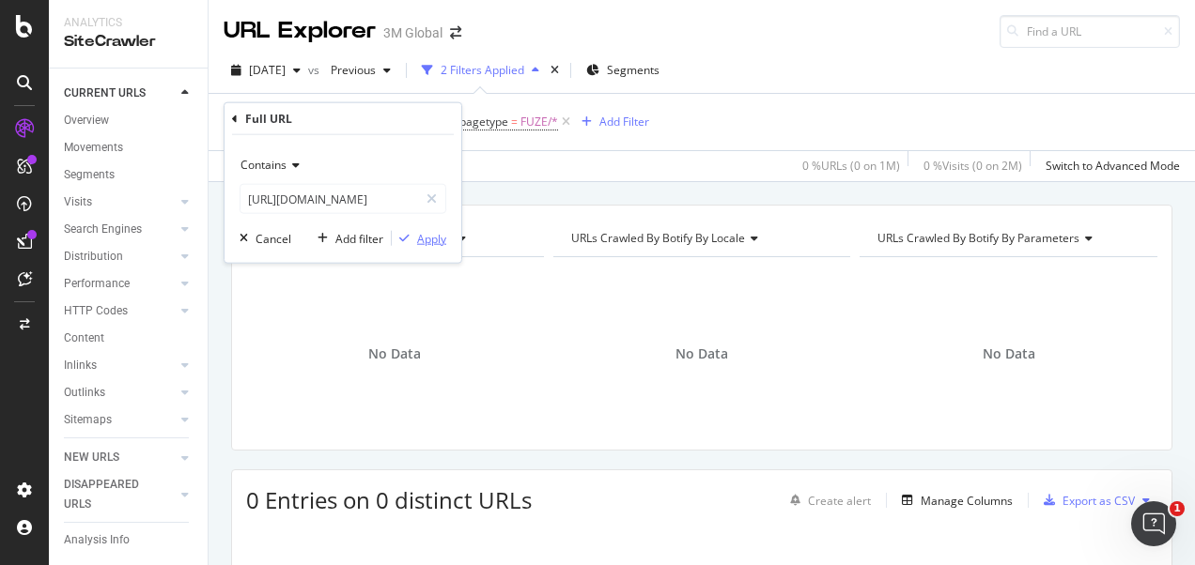
scroll to position [0, 0]
click at [433, 235] on div "Apply" at bounding box center [431, 238] width 29 height 16
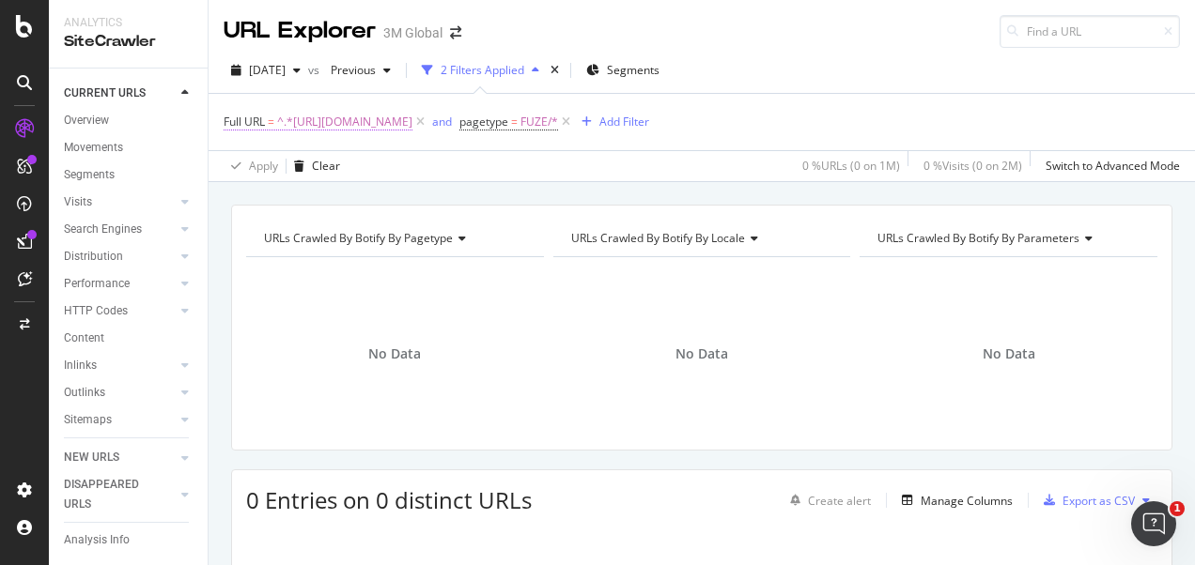
click at [412, 121] on span "^.*https://www.3m.com.tw/3M/zh_TW/p/dc/v000243119/.*$" at bounding box center [344, 122] width 135 height 26
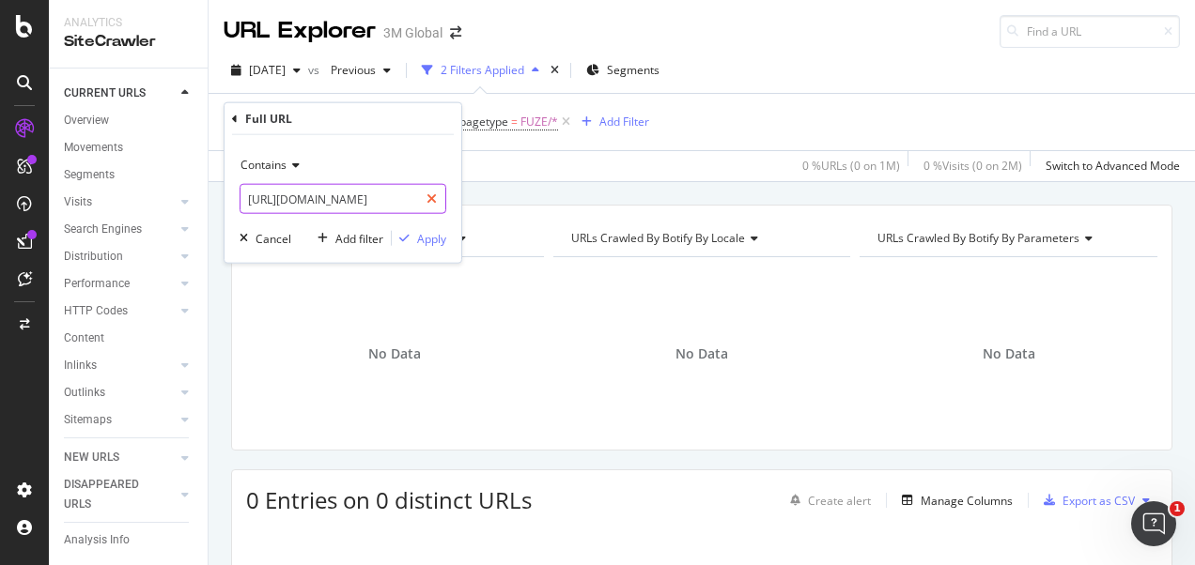
click at [422, 204] on div at bounding box center [431, 199] width 27 height 30
click at [396, 199] on input "text" at bounding box center [342, 199] width 205 height 30
paste input "https://www.3m.com.tw/3M/zh_TW/p/c/tapes/release-liners/"
type input "https://www.3m.com.tw/3M/zh_TW/p/c/tapes/release-liners/"
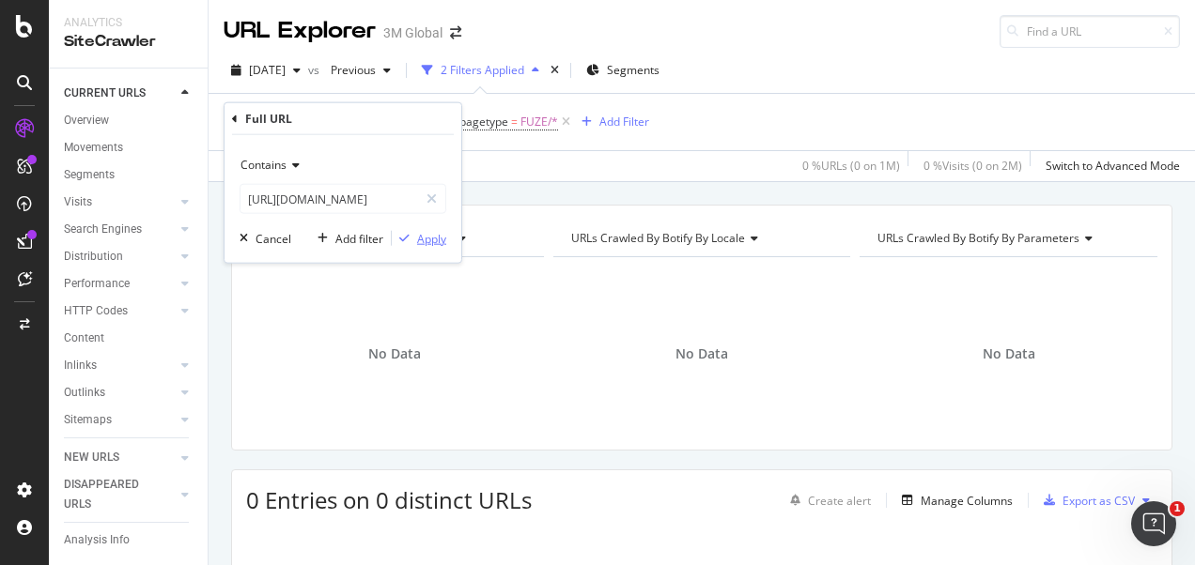
click at [426, 230] on div "Apply" at bounding box center [431, 238] width 29 height 16
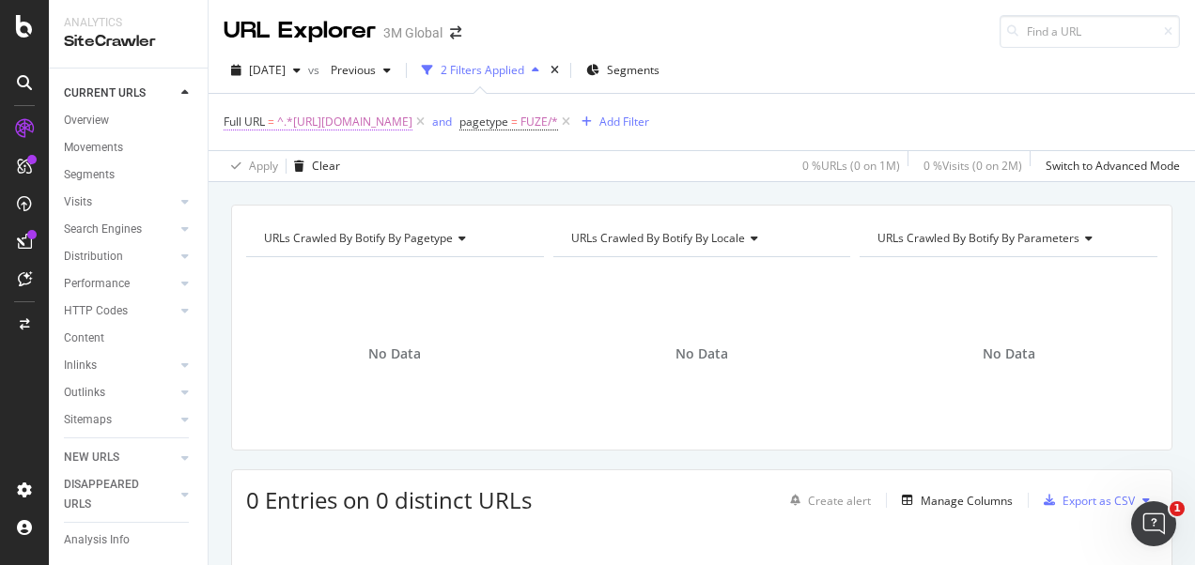
click at [412, 120] on span "^.*https://www.3m.com.tw/3M/zh_TW/p/c/tapes/release-liners/.*$" at bounding box center [344, 122] width 135 height 26
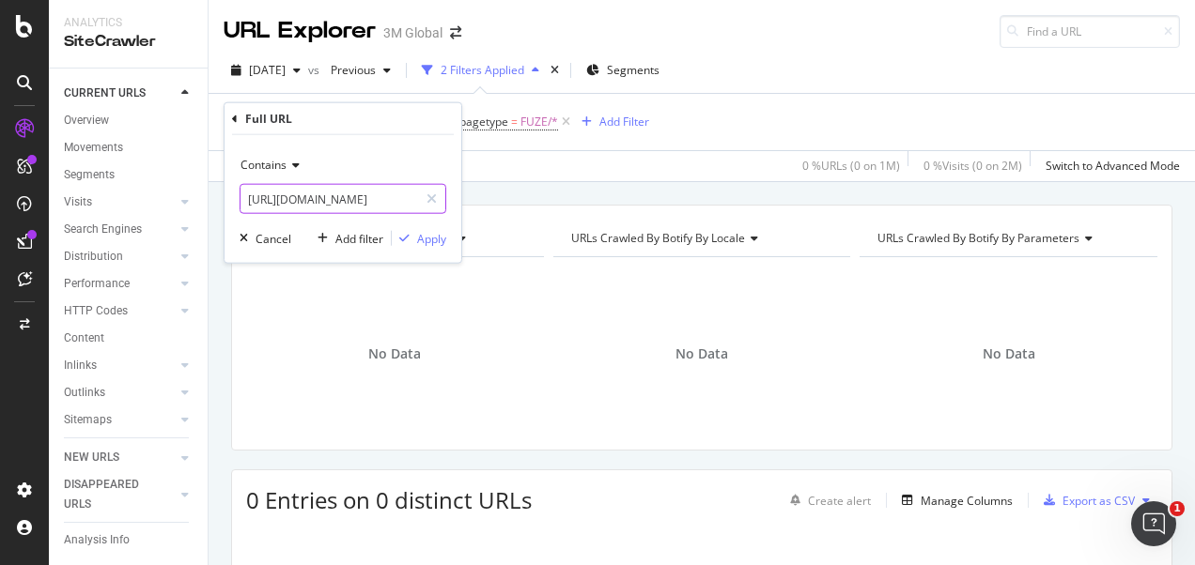
click at [438, 193] on div at bounding box center [431, 199] width 27 height 30
click at [400, 194] on input "text" at bounding box center [342, 199] width 205 height 30
paste input "https://www.3m.com.tw/3M/zh_TW/p/c/tapes/release-liners/"
type input "https://www.3m.com.tw/3M/zh_TW/p/c/tapes/release-liners/"
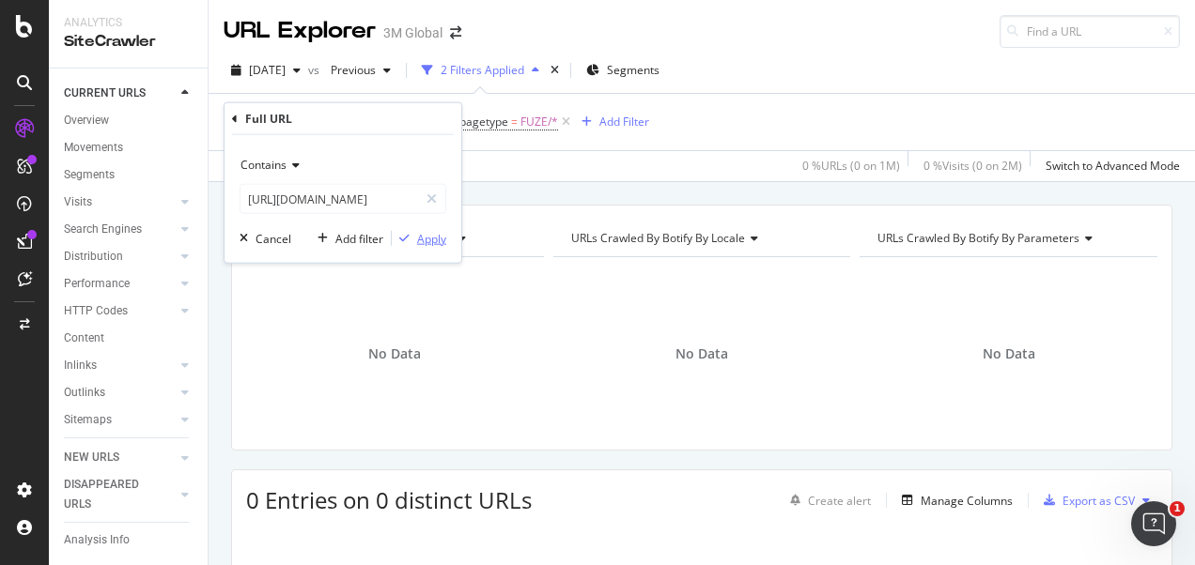
scroll to position [0, 0]
click at [421, 239] on div "Apply" at bounding box center [431, 238] width 29 height 16
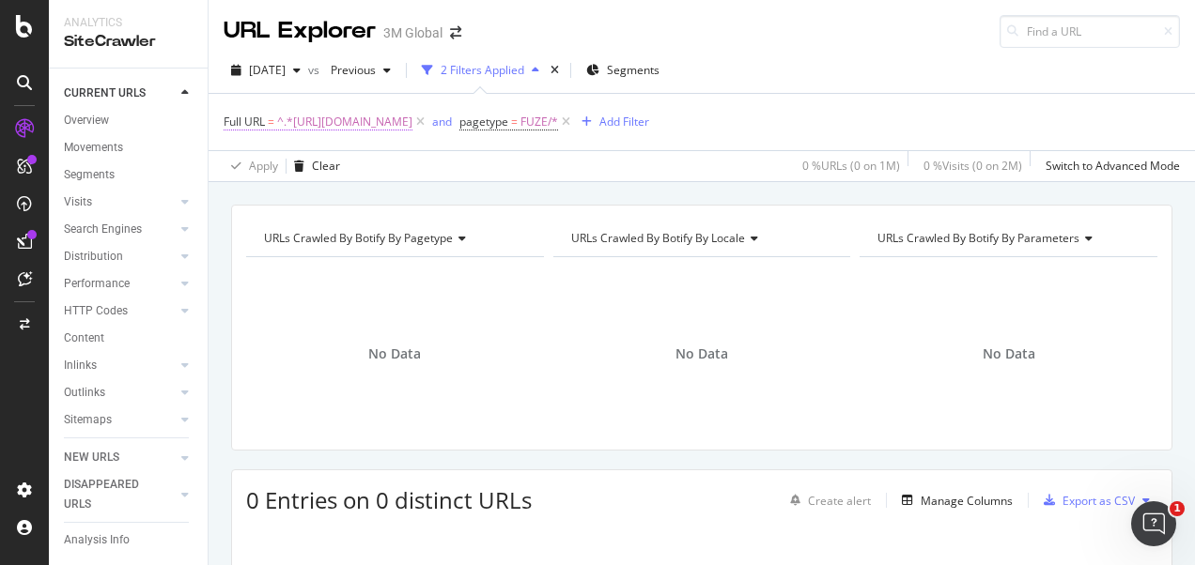
click at [412, 118] on span "^.*https://www.3m.com.tw/3M/zh_TW/p/c/tapes/release-liners/.*$" at bounding box center [344, 122] width 135 height 26
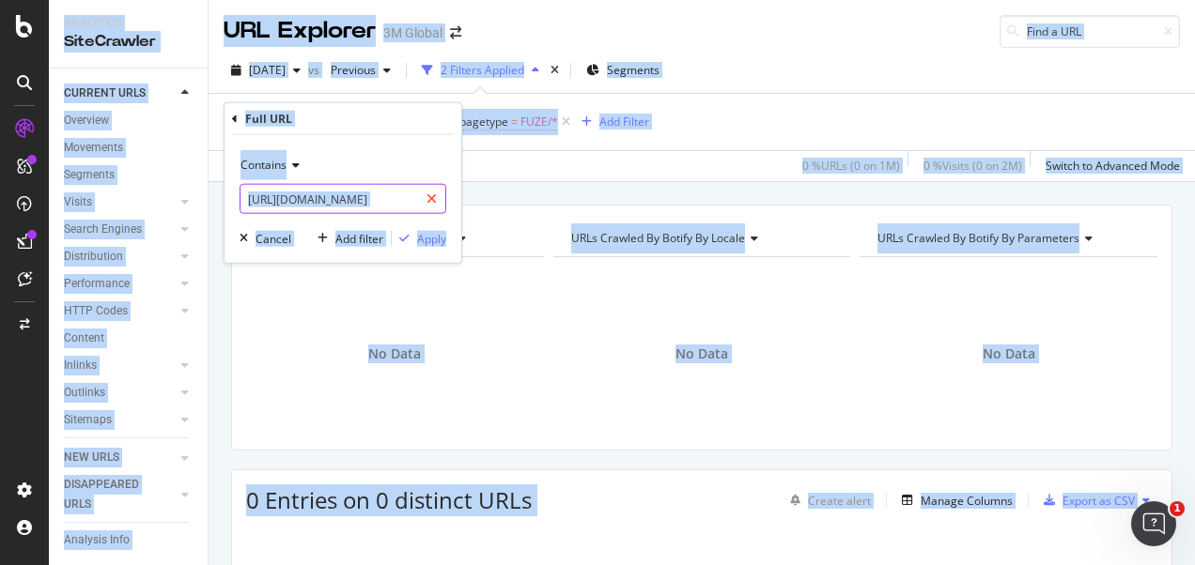
click at [436, 190] on div at bounding box center [431, 199] width 27 height 30
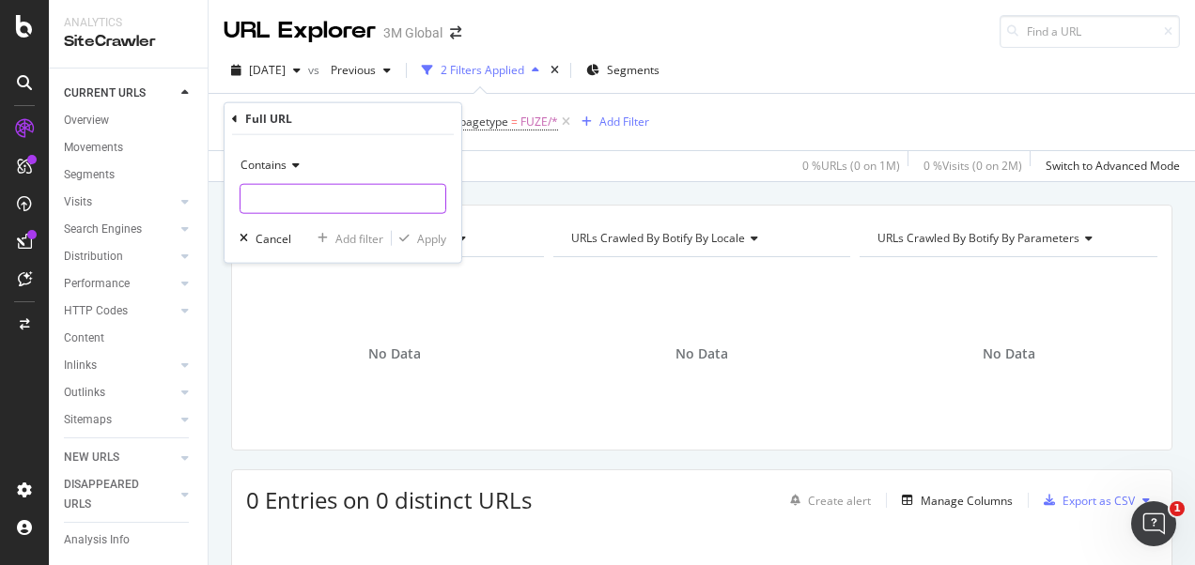
click at [395, 195] on input "text" at bounding box center [342, 199] width 205 height 30
paste input "https://www.3m.com.tw/3M/zh_TW/p/d/b40065869/"
type input "https://www.3m.com.tw/3M/zh_TW/p/d/b40065869/"
click at [424, 233] on div "Apply" at bounding box center [431, 238] width 29 height 16
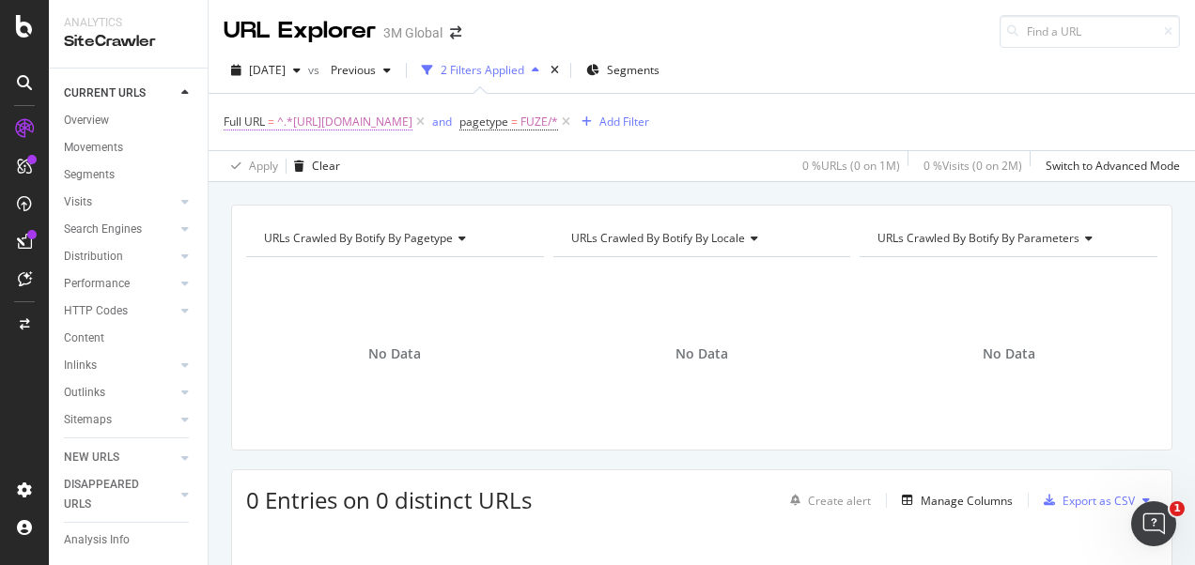
click at [412, 125] on span "^.*https://www.3m.com.tw/3M/zh_TW/p/d/b40065869/.*$" at bounding box center [344, 122] width 135 height 26
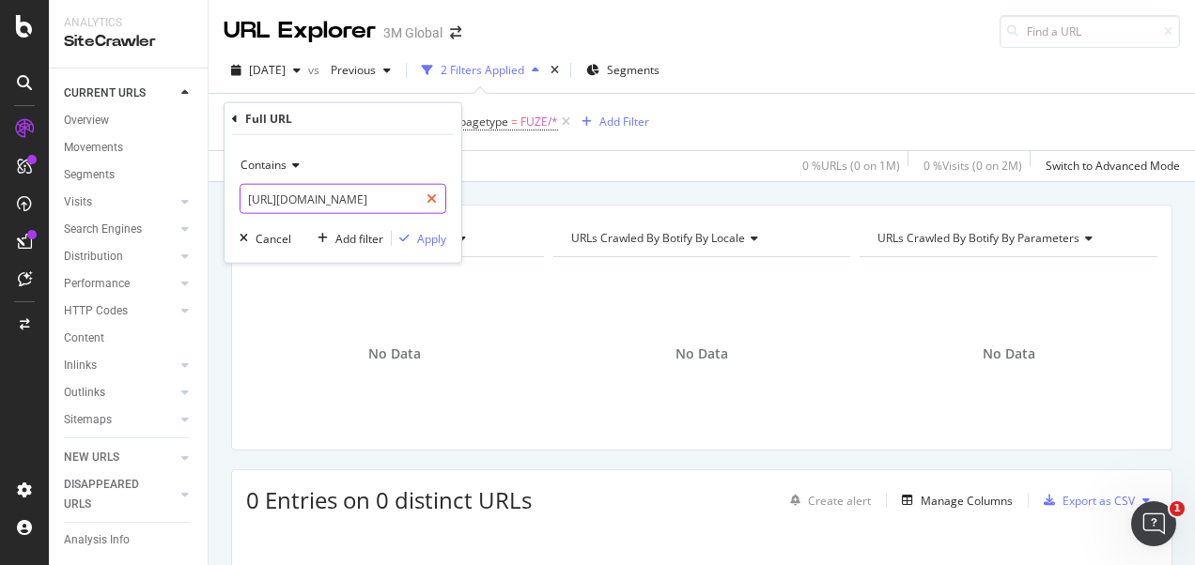
click at [425, 204] on div at bounding box center [431, 199] width 27 height 30
click at [402, 203] on input "text" at bounding box center [342, 199] width 205 height 30
paste input "https://www.3m.com.tw/3M/zh_TW/p/d/b40067656/"
type input "https://www.3m.com.tw/3M/zh_TW/p/d/b40067656/"
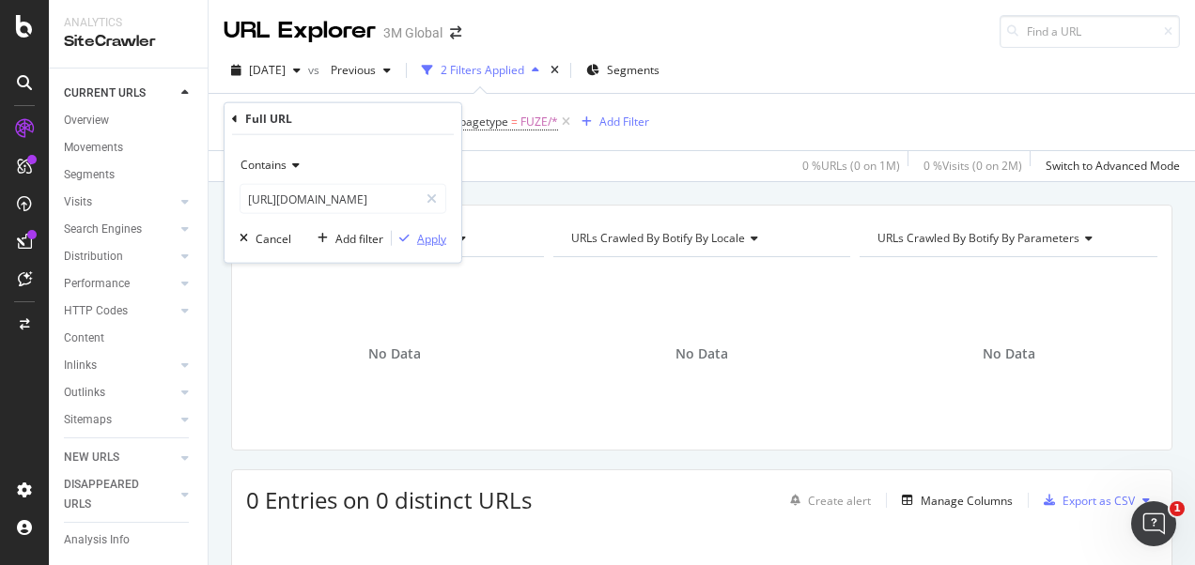
scroll to position [0, 0]
click at [438, 239] on div "Apply" at bounding box center [431, 238] width 29 height 16
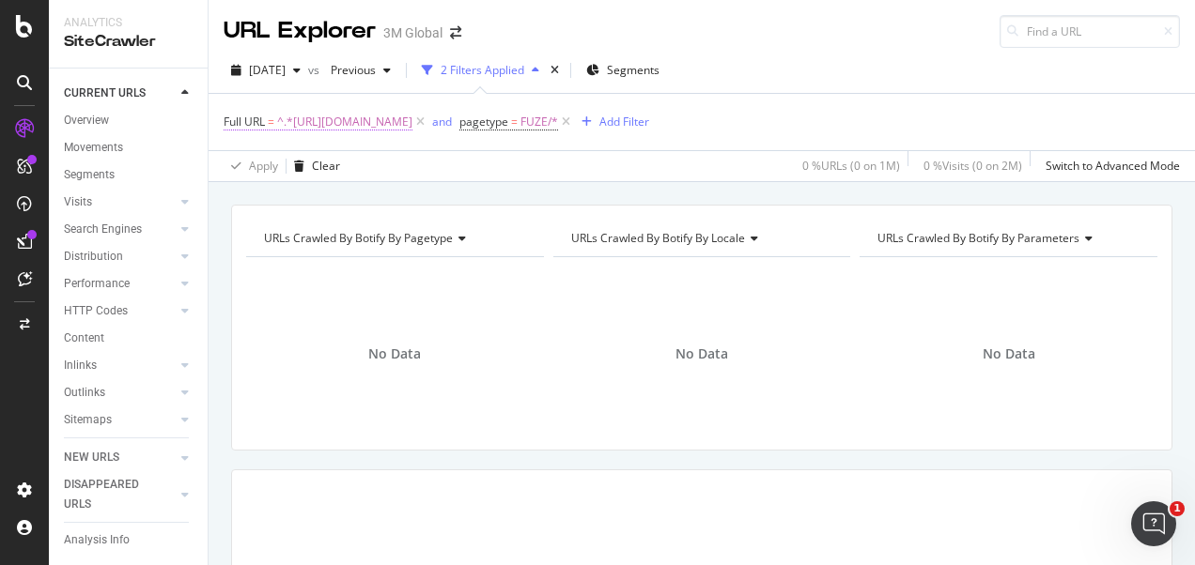
click at [412, 120] on span "^.*https://www.3m.com.tw/3M/zh_TW/p/d/b40067656/.*$" at bounding box center [344, 122] width 135 height 26
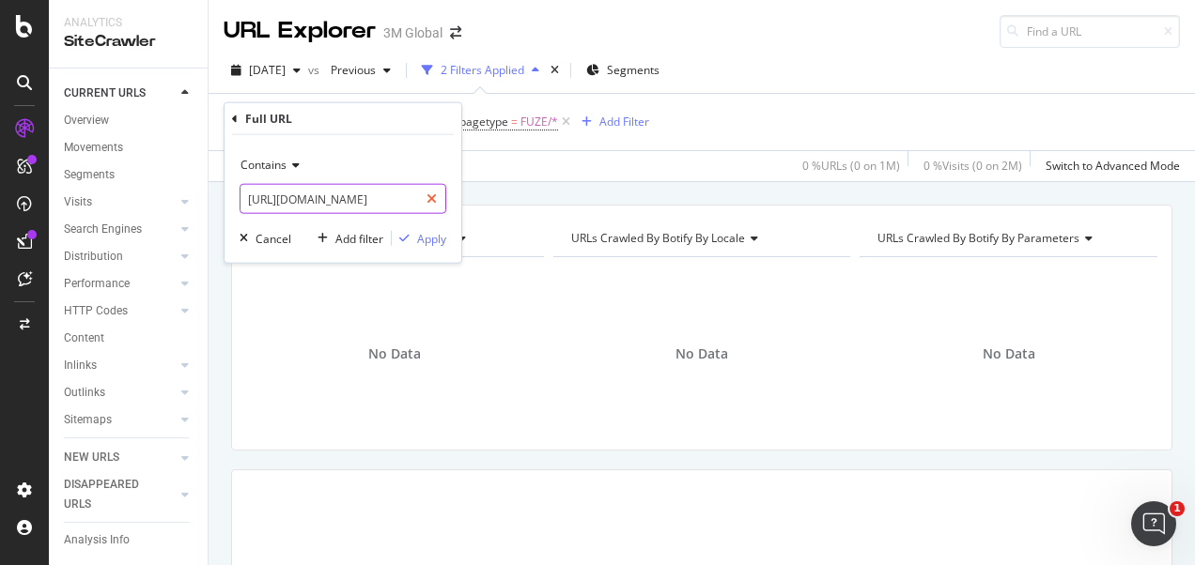
click at [428, 205] on div at bounding box center [431, 199] width 27 height 30
click at [395, 199] on input "text" at bounding box center [342, 199] width 205 height 30
paste input "https://www.3m.com.tw/3M/zh_TW/p/d/b40072063/"
type input "https://www.3m.com.tw/3M/zh_TW/p/d/b40072063/"
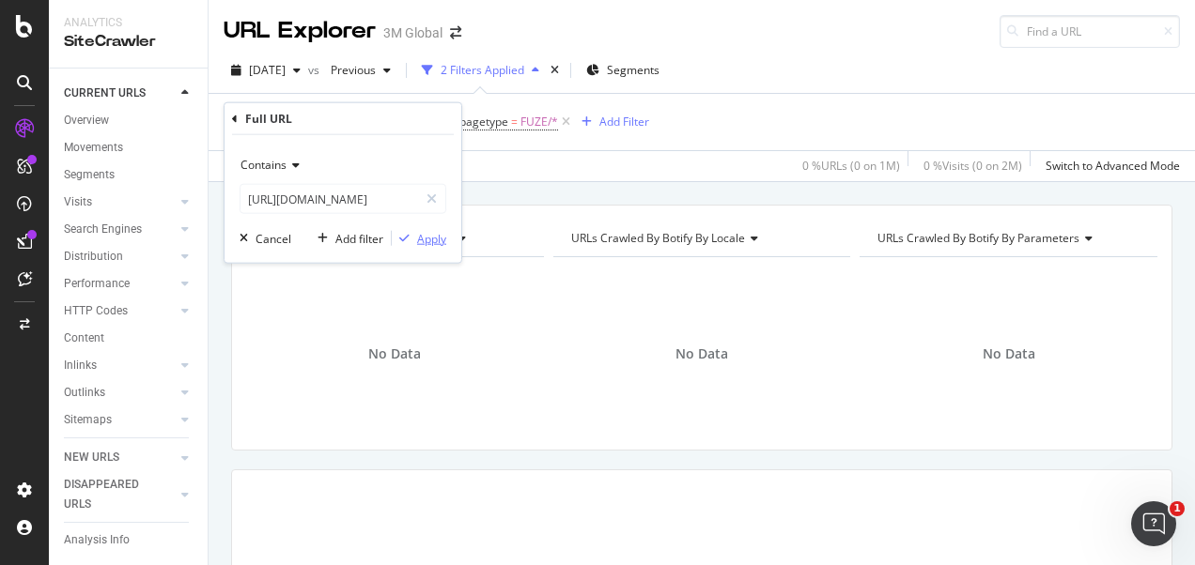
click at [428, 236] on div "Apply" at bounding box center [431, 238] width 29 height 16
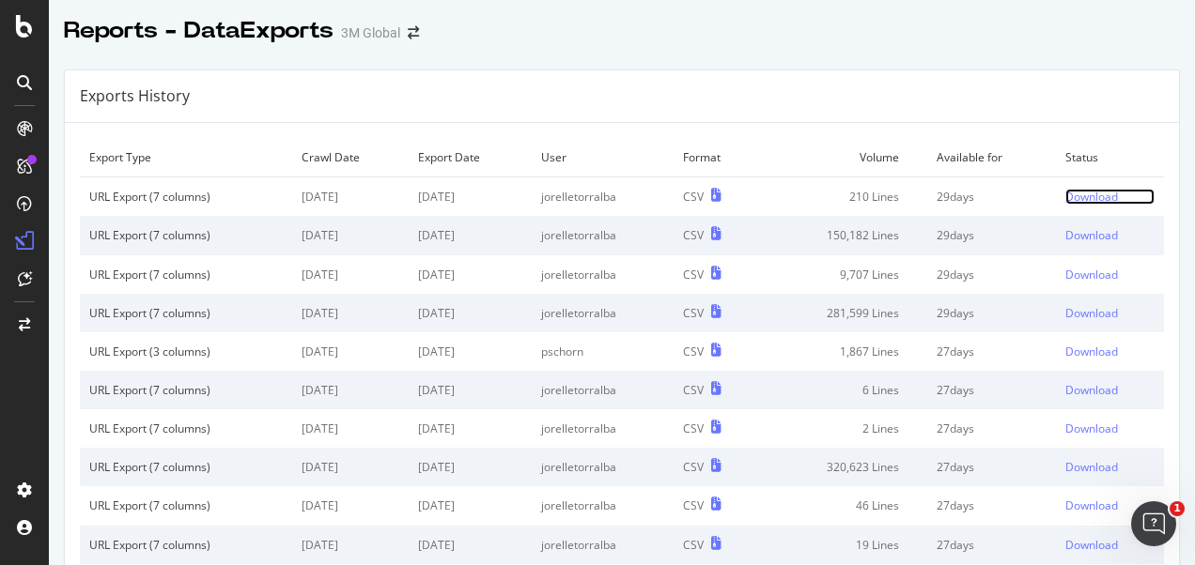
click at [1065, 190] on div "Download" at bounding box center [1091, 197] width 53 height 16
click at [1068, 198] on div "Download" at bounding box center [1091, 197] width 53 height 16
click at [1065, 195] on div "Download" at bounding box center [1091, 197] width 53 height 16
click at [1065, 199] on div "Download" at bounding box center [1091, 197] width 53 height 16
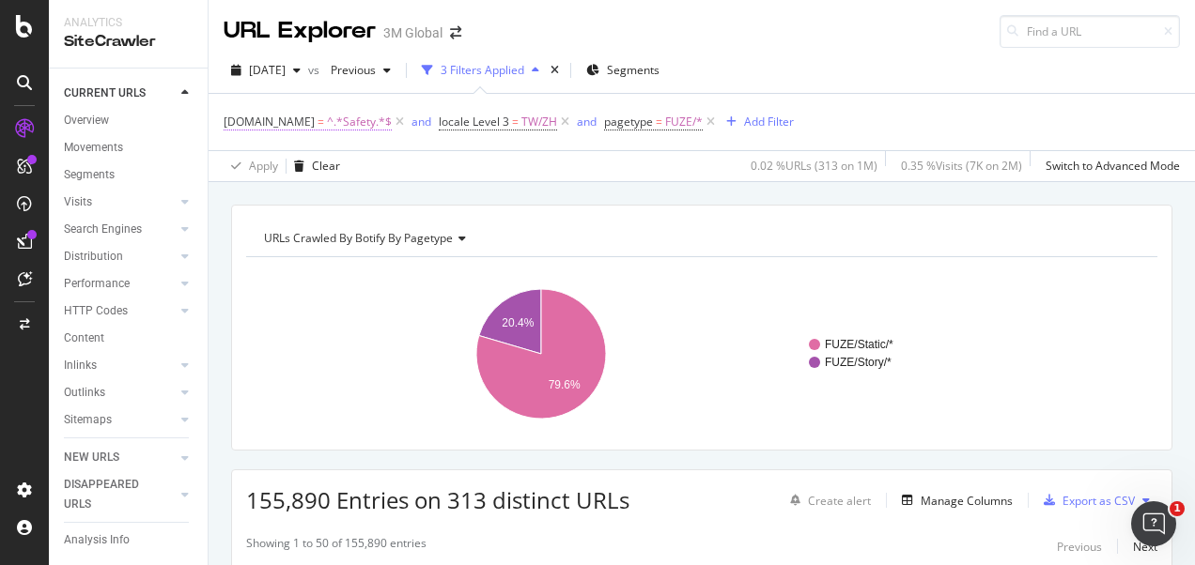
click at [327, 122] on span "^.*Safety.*$" at bounding box center [359, 122] width 65 height 26
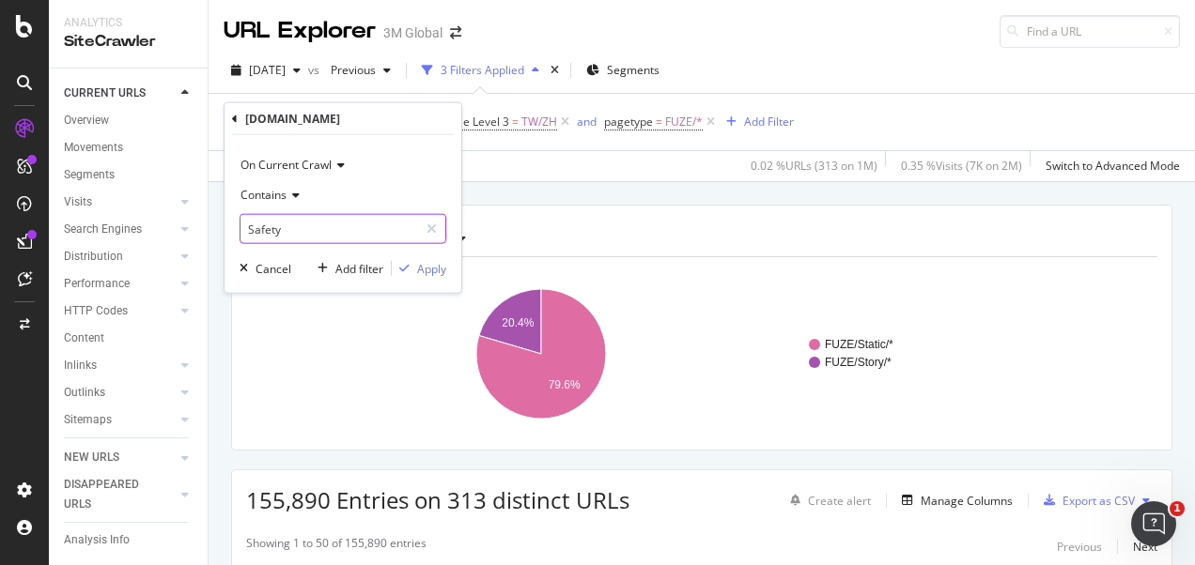
click at [331, 224] on input "Safety" at bounding box center [329, 229] width 178 height 30
type input "Transport"
click at [436, 267] on div "Apply" at bounding box center [431, 268] width 29 height 16
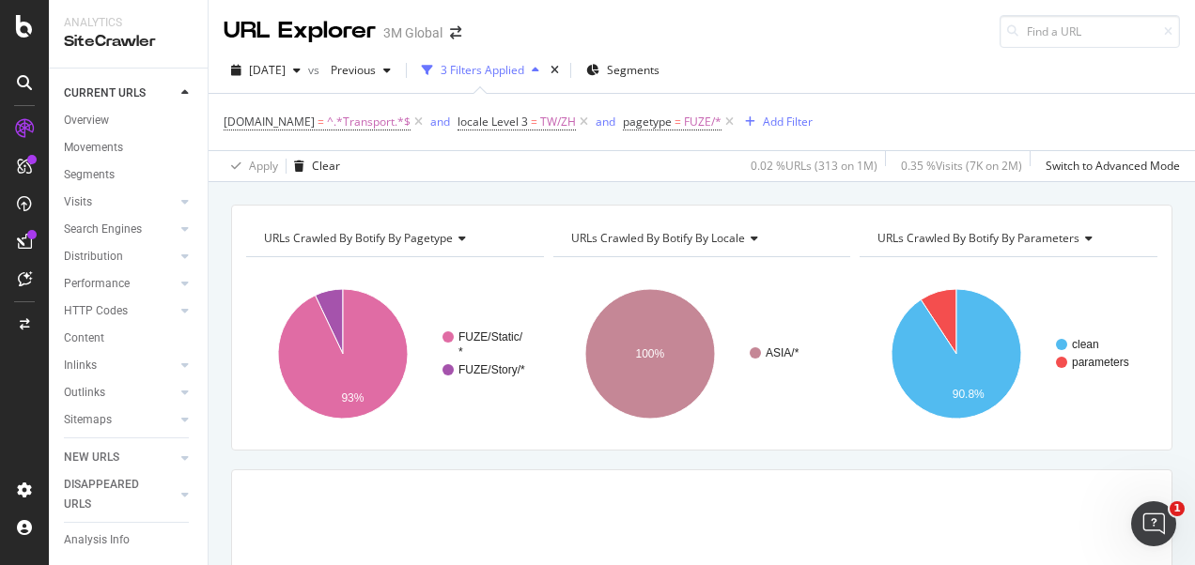
click at [556, 190] on div "URLs Crawled By Botify By pagetype Chart (by Value) Table Expand Export as CSV …" at bounding box center [702, 204] width 986 height 45
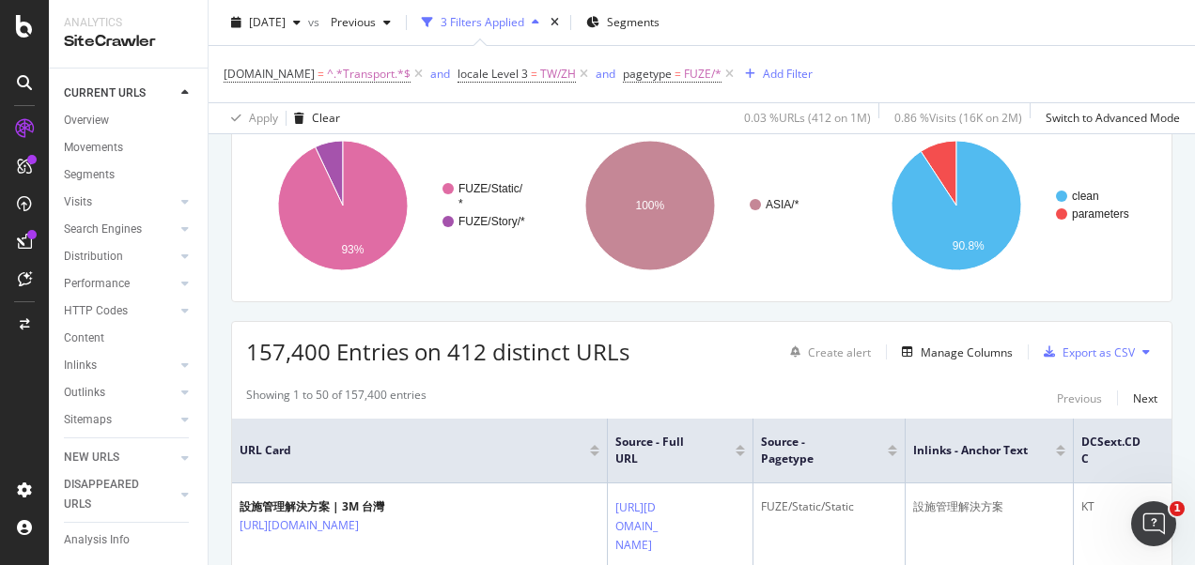
scroll to position [188, 0]
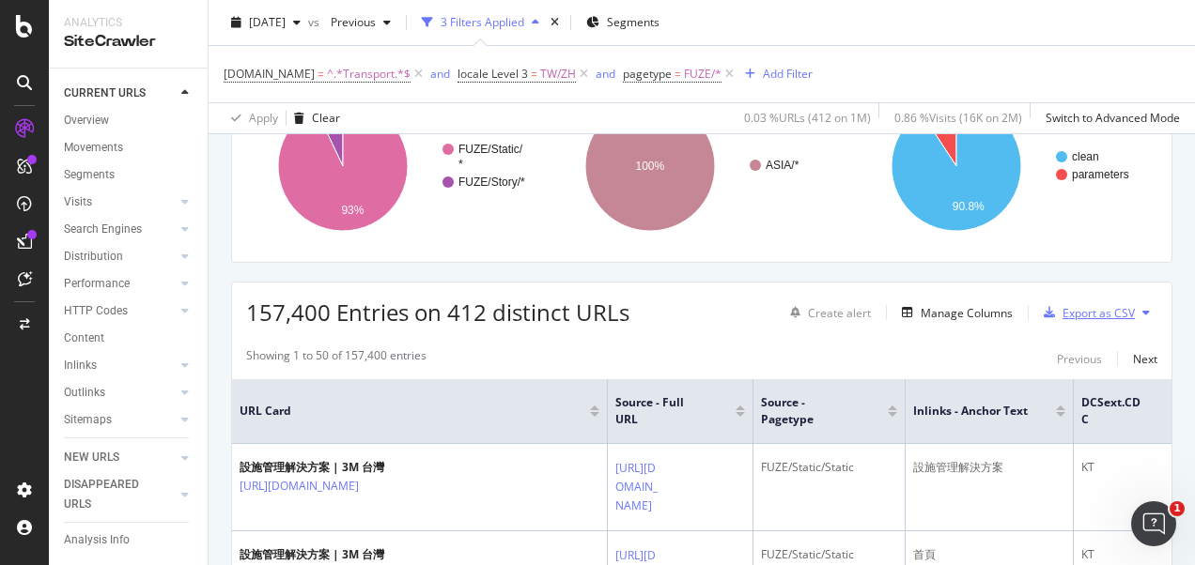
click at [1062, 310] on div "Export as CSV" at bounding box center [1098, 313] width 72 height 16
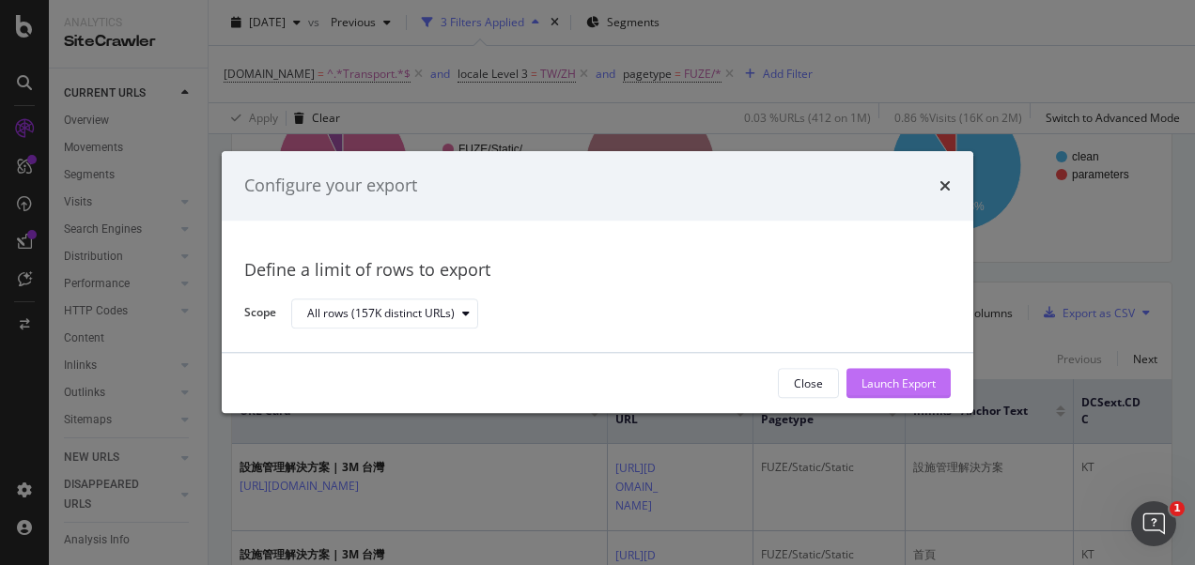
click at [899, 379] on div "Launch Export" at bounding box center [898, 384] width 74 height 16
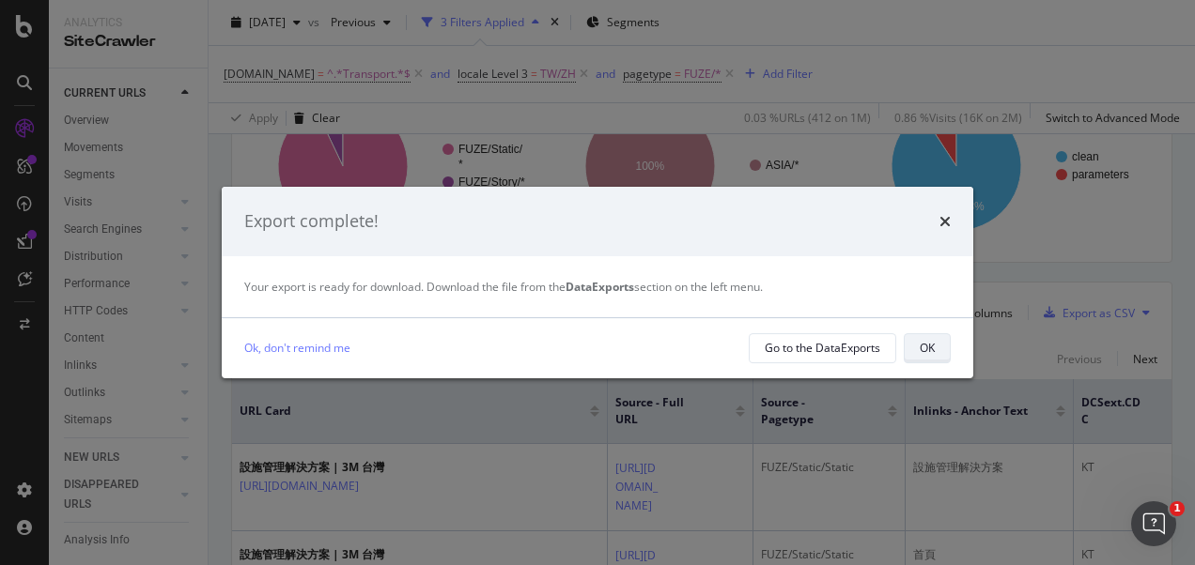
click at [940, 351] on button "OK" at bounding box center [927, 348] width 47 height 30
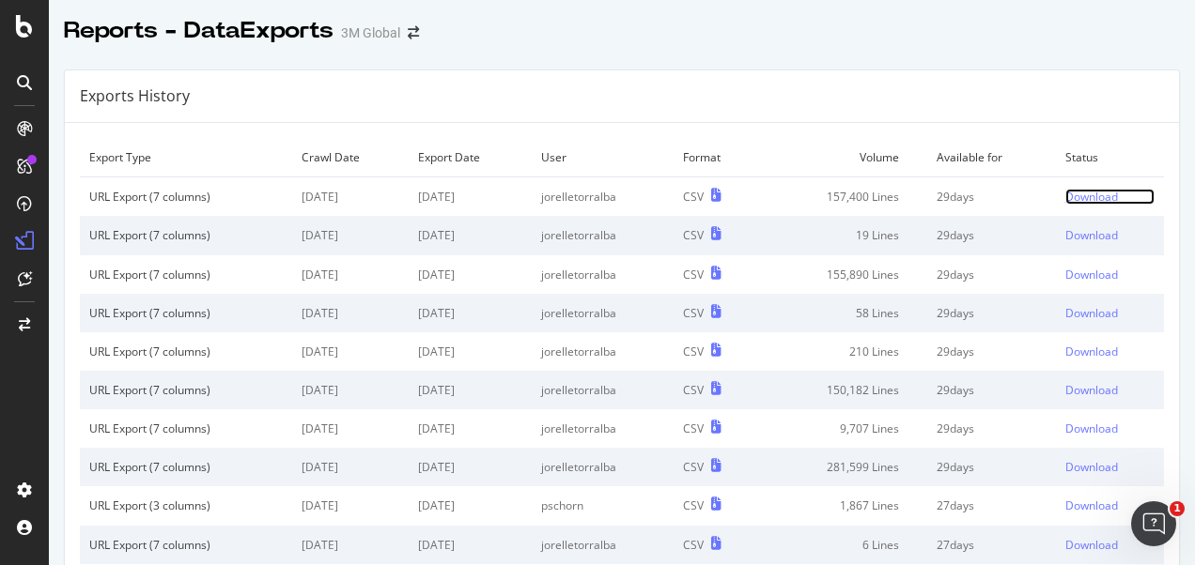
click at [1065, 197] on div "Download" at bounding box center [1091, 197] width 53 height 16
